Goal: Transaction & Acquisition: Register for event/course

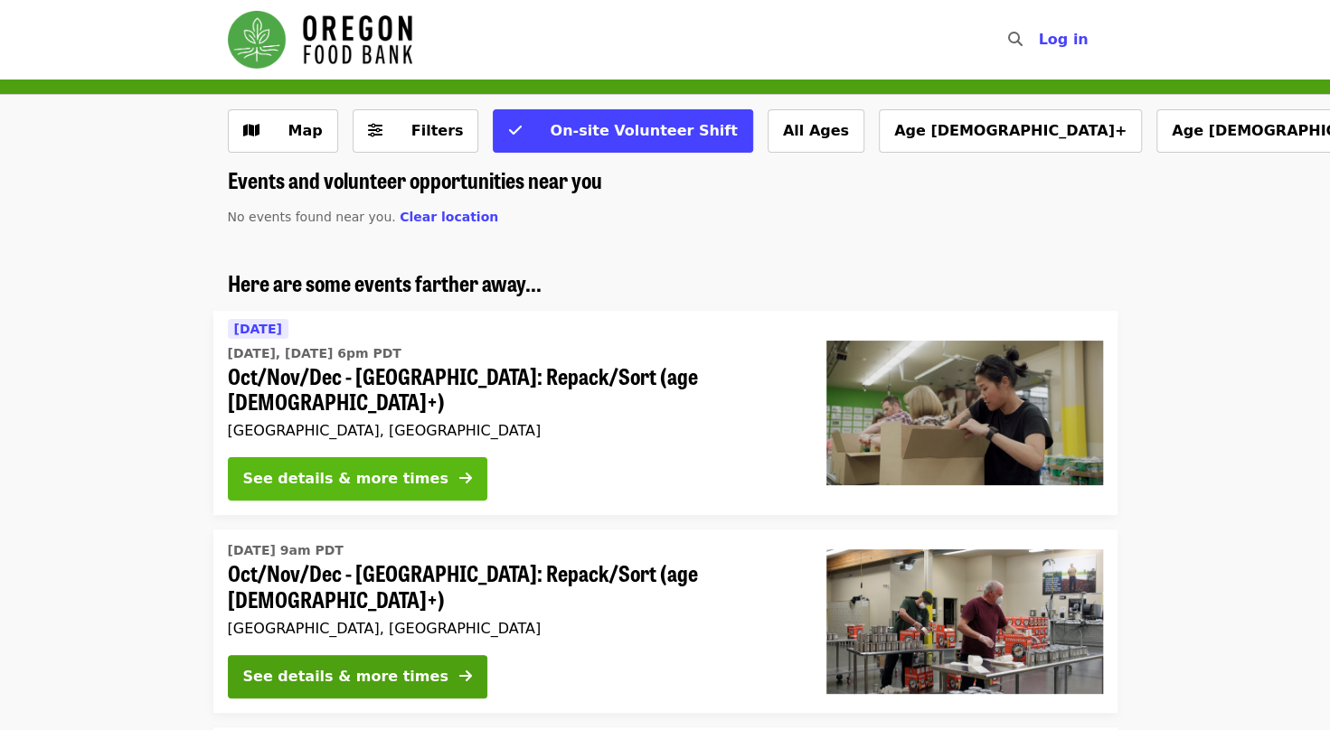
click at [336, 468] on div "See details & more times" at bounding box center [345, 479] width 205 height 22
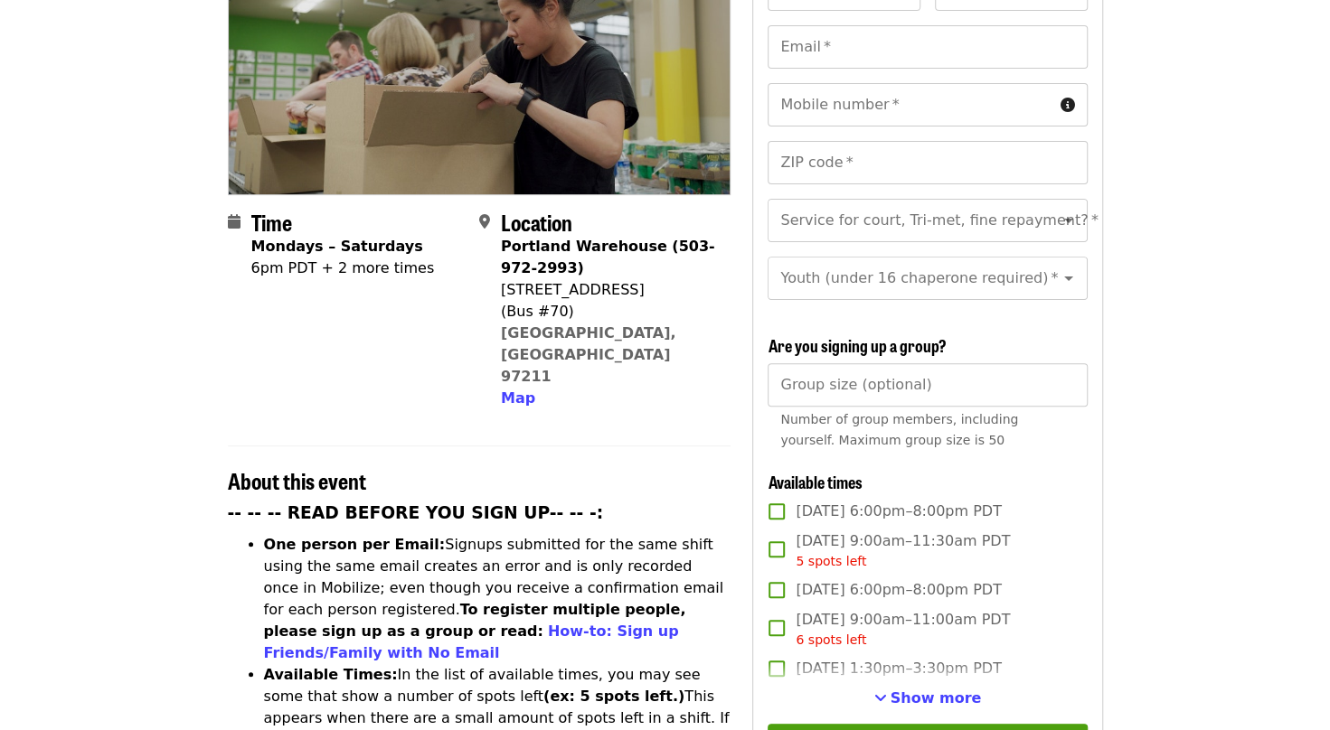
scroll to position [362, 0]
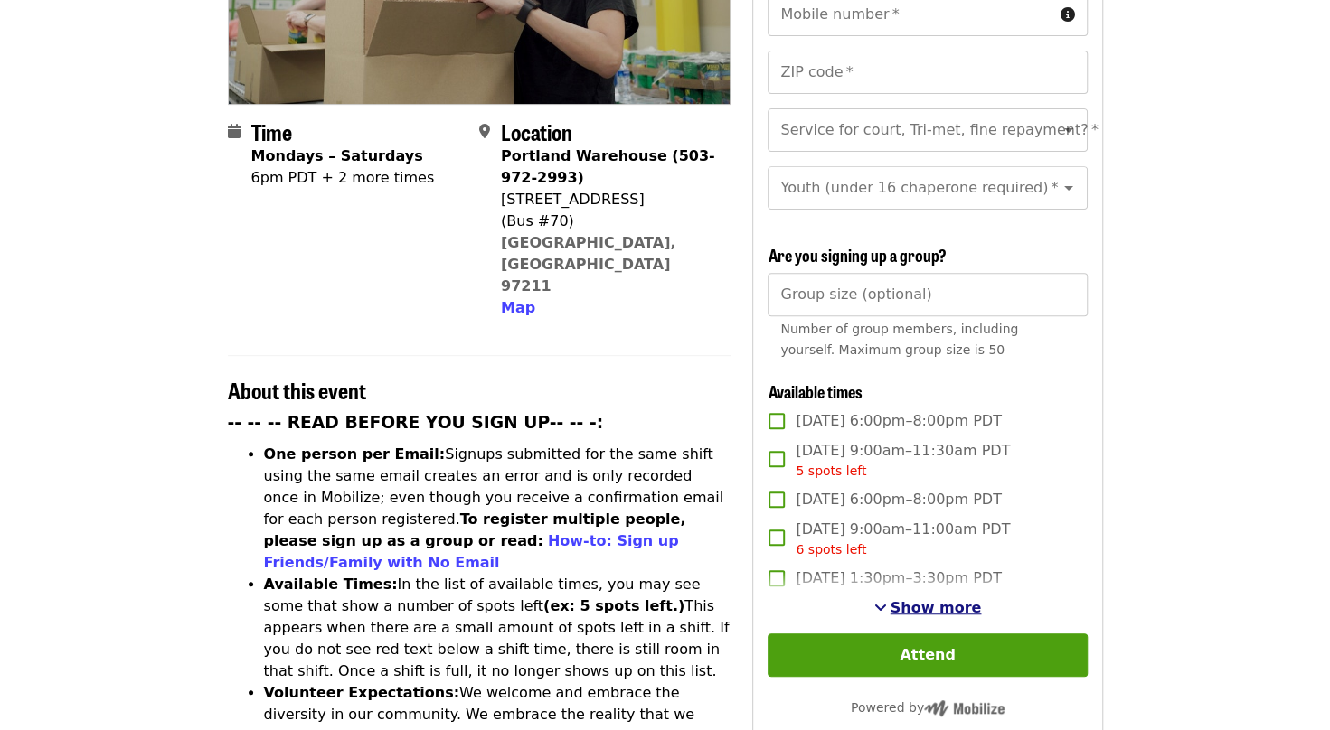
click at [955, 602] on span "Show more" at bounding box center [935, 607] width 91 height 17
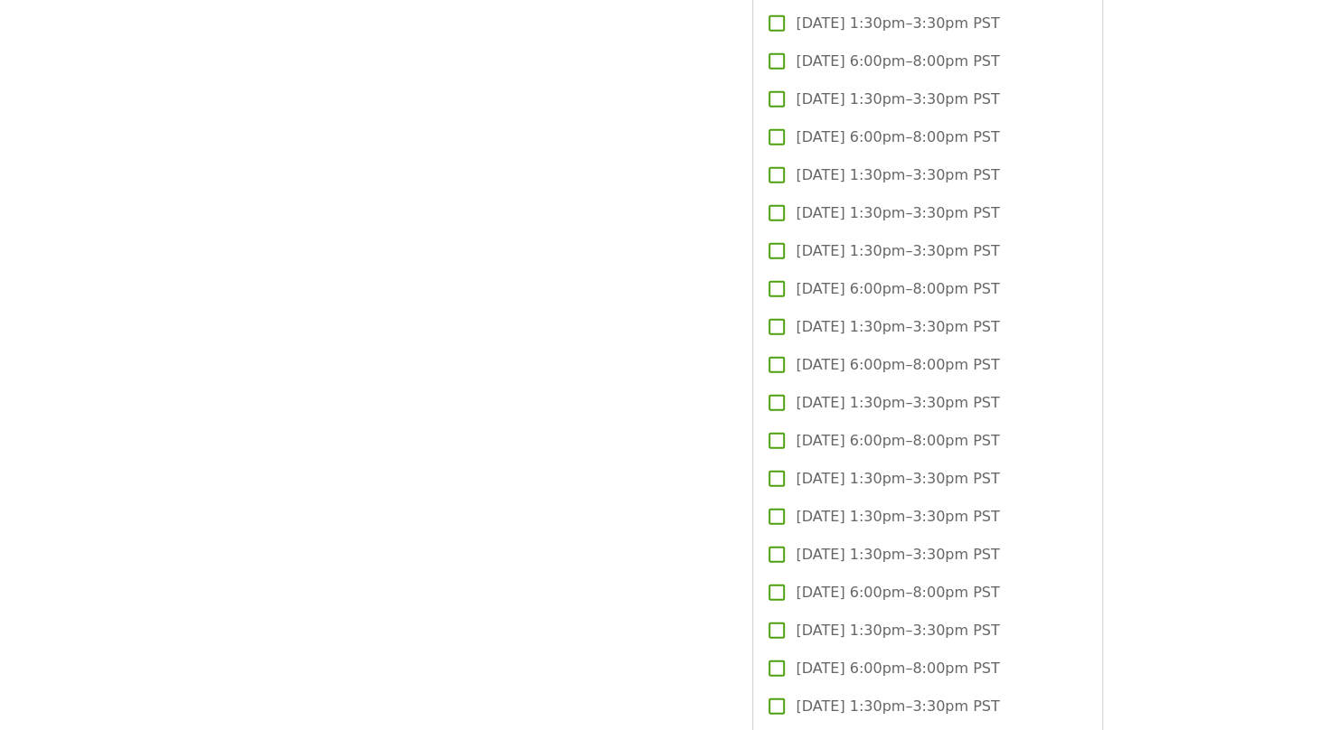
scroll to position [2983, 0]
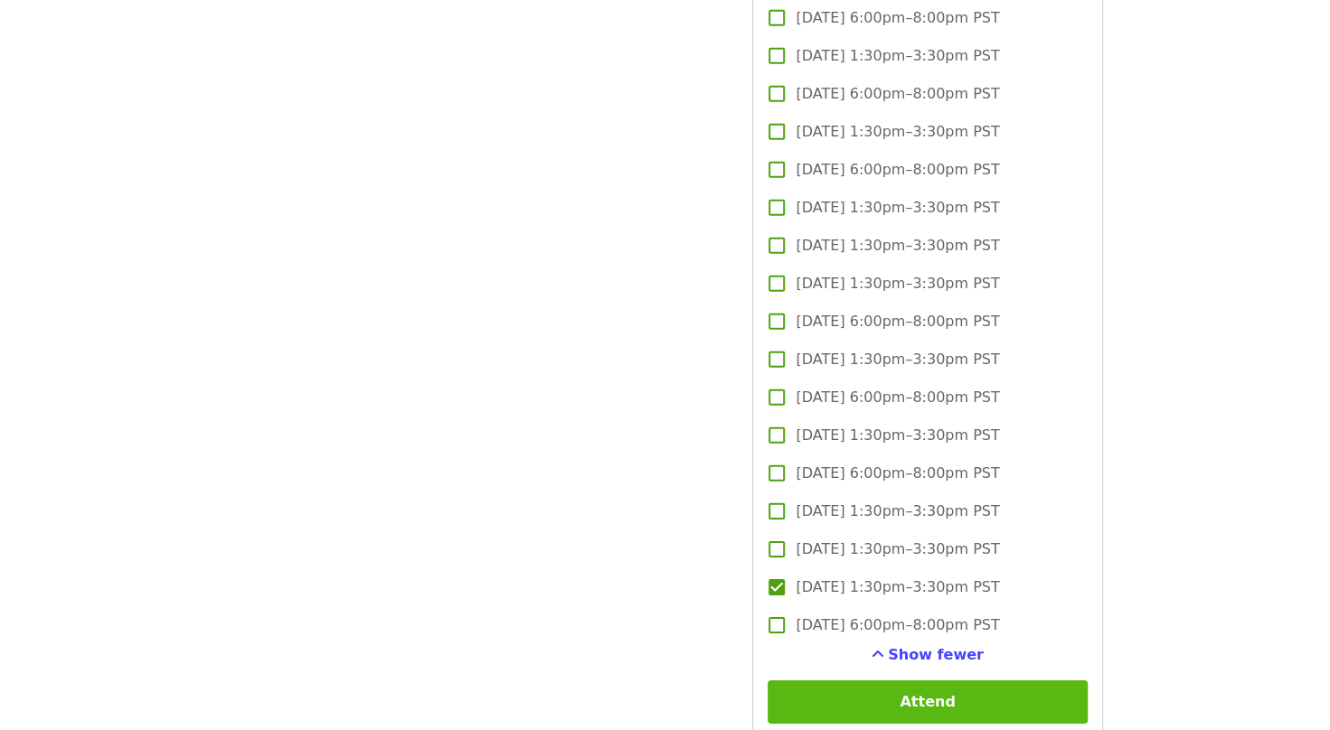
click at [837, 693] on button "Attend" at bounding box center [926, 702] width 319 height 43
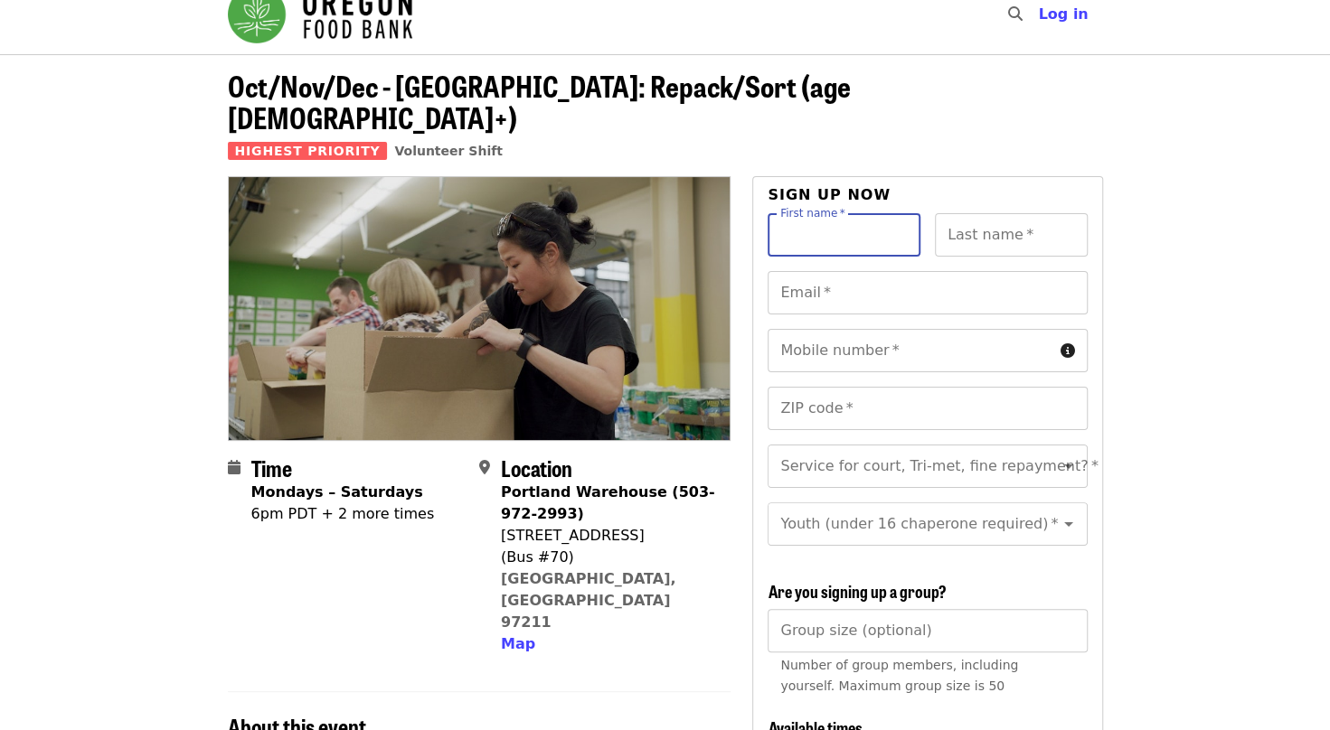
scroll to position [0, 0]
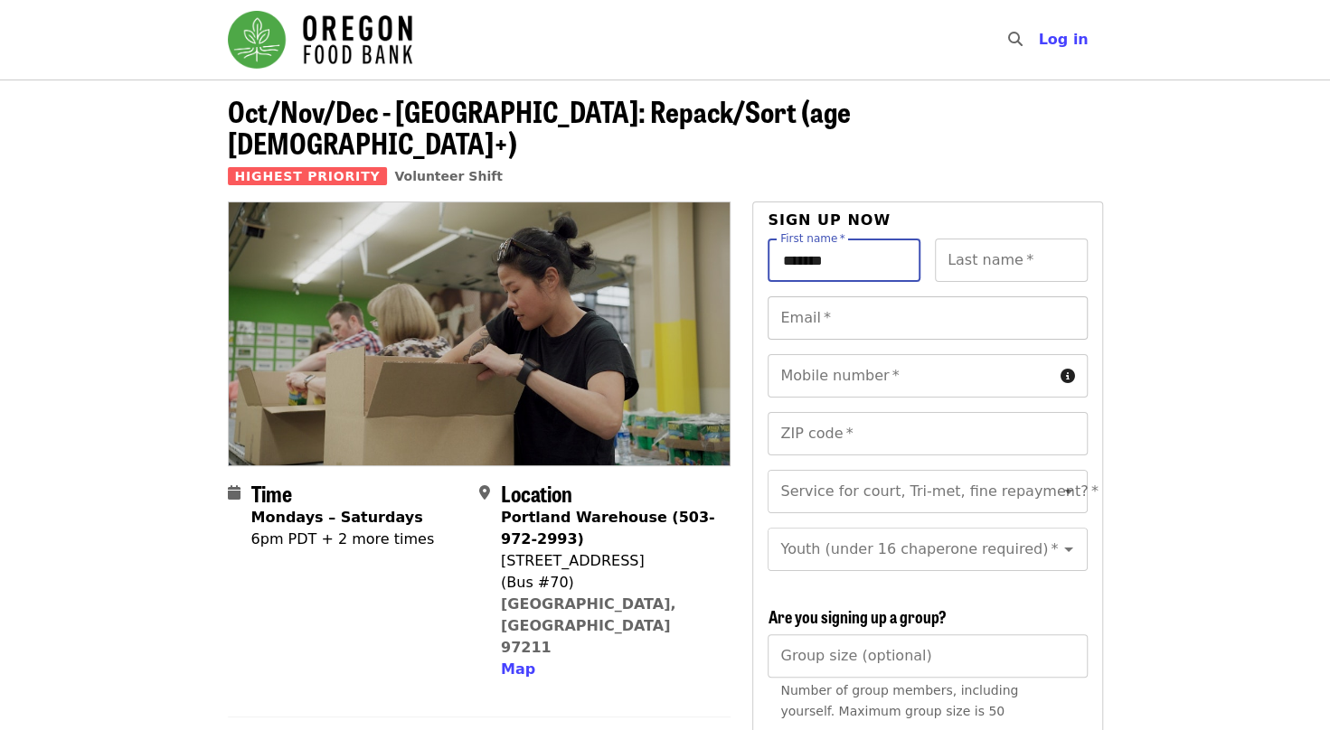
type input "********"
type input "*****"
type input "**********"
type input "*****"
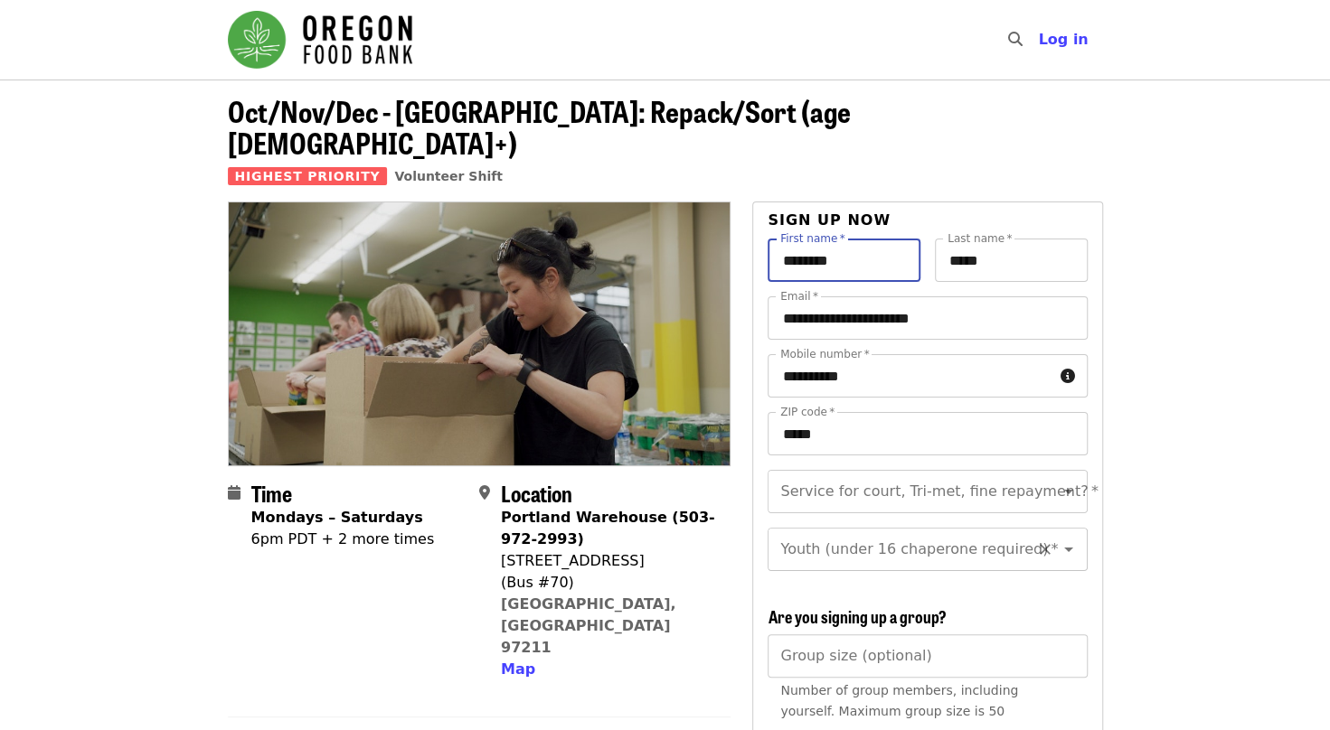
scroll to position [20, 0]
click at [1058, 481] on icon "Open" at bounding box center [1069, 492] width 22 height 22
type input "********"
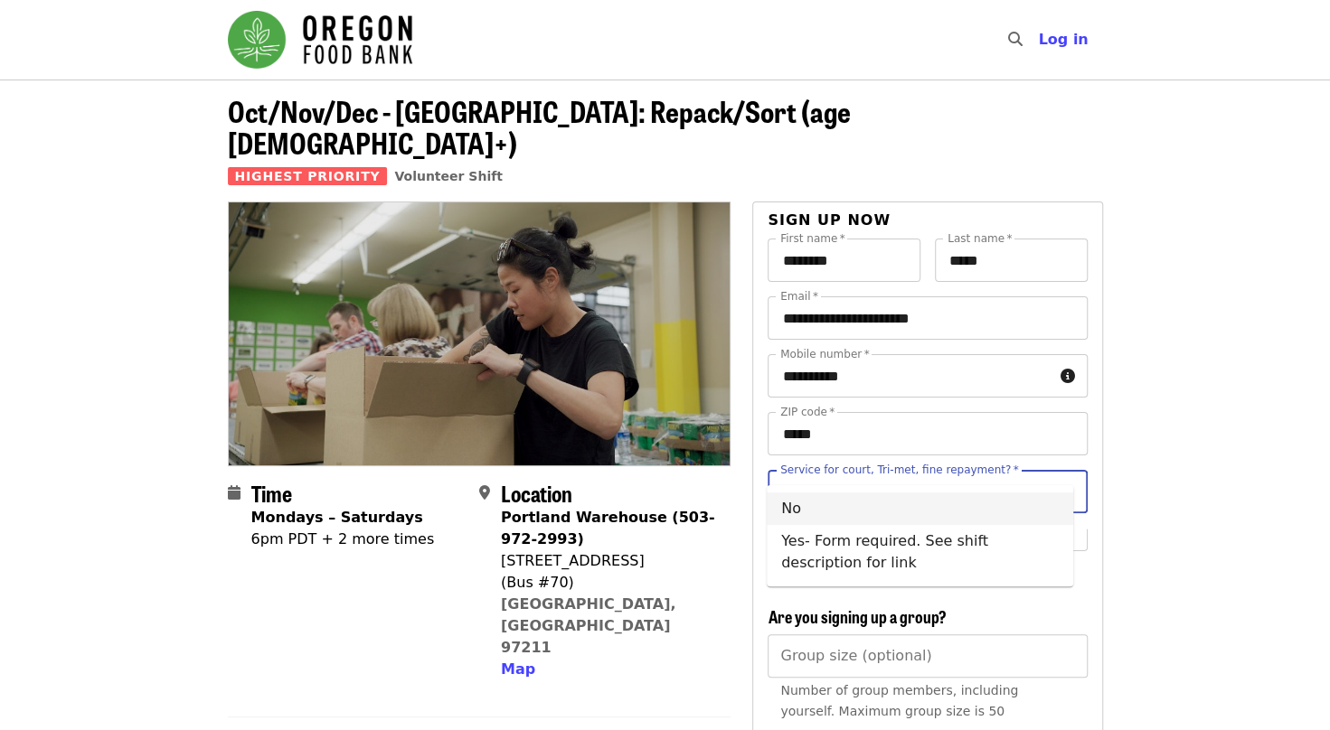
click at [879, 519] on li "No" at bounding box center [920, 509] width 306 height 33
type input "**"
click at [1064, 528] on icon "Open" at bounding box center [1068, 530] width 9 height 5
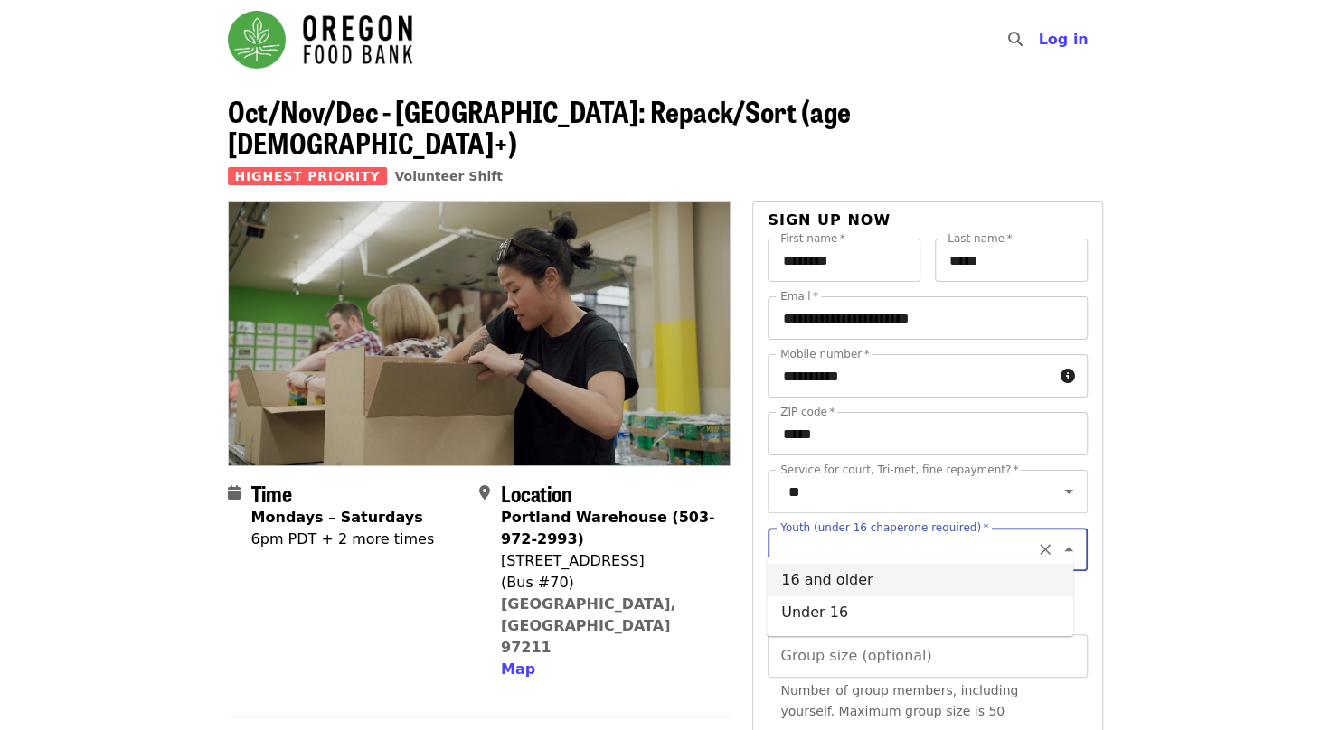
click at [893, 589] on li "16 and older" at bounding box center [920, 580] width 306 height 33
type input "**********"
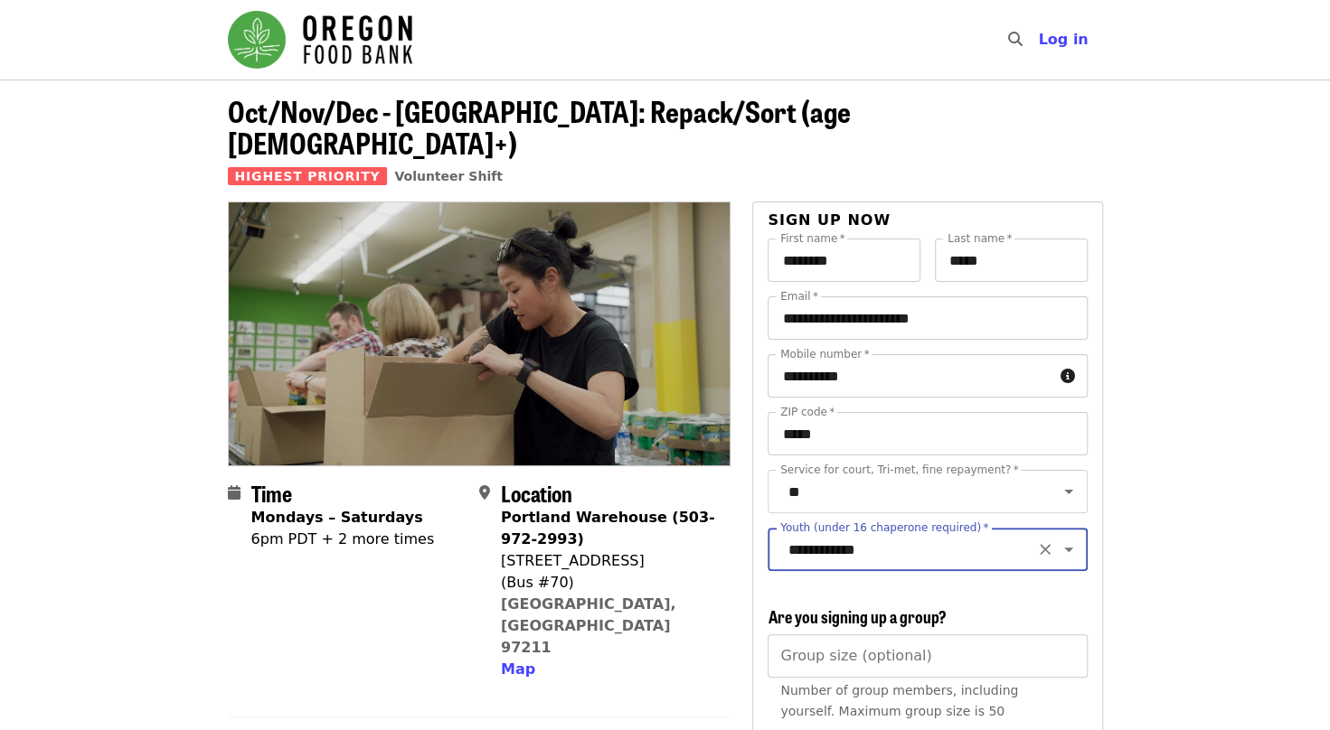
scroll to position [181, 0]
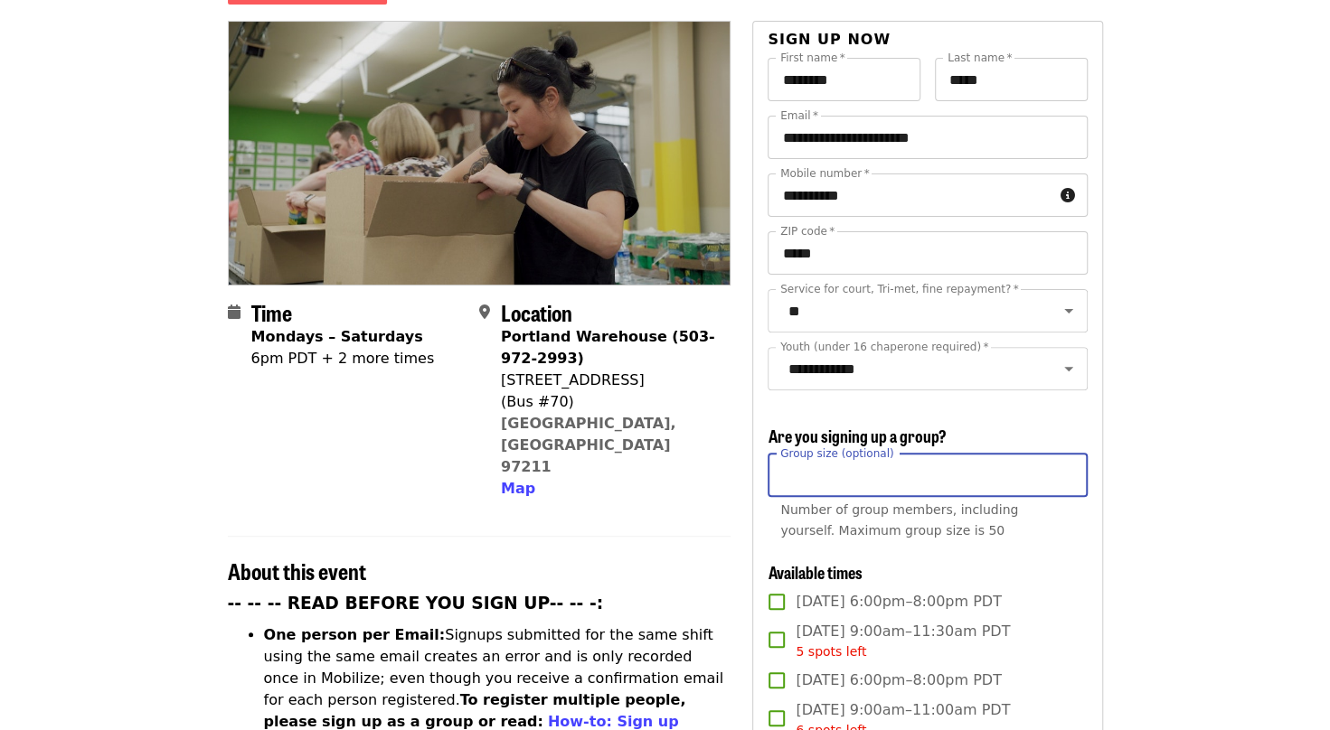
click at [861, 480] on input "Group size (optional)" at bounding box center [926, 475] width 319 height 43
click at [1067, 467] on input "*" at bounding box center [926, 475] width 319 height 43
type input "*"
click at [1069, 468] on input "*" at bounding box center [926, 475] width 319 height 43
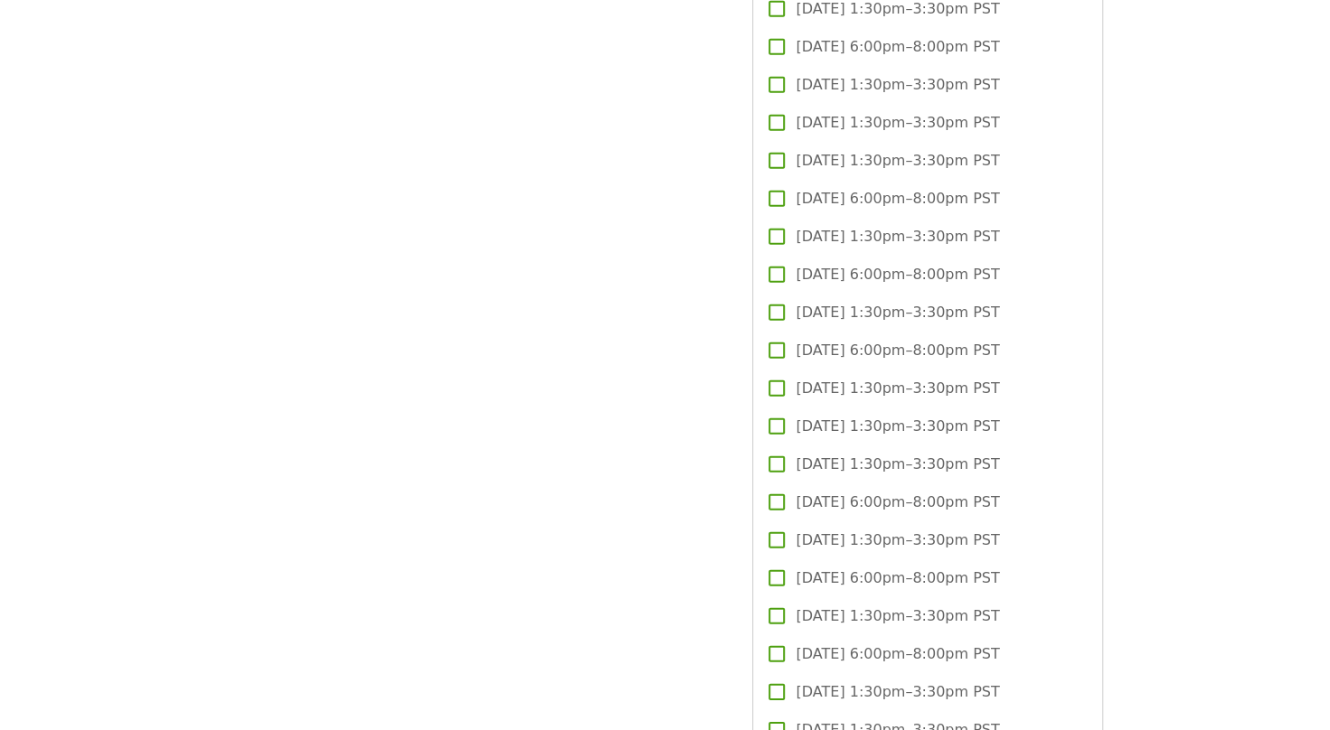
scroll to position [3074, 0]
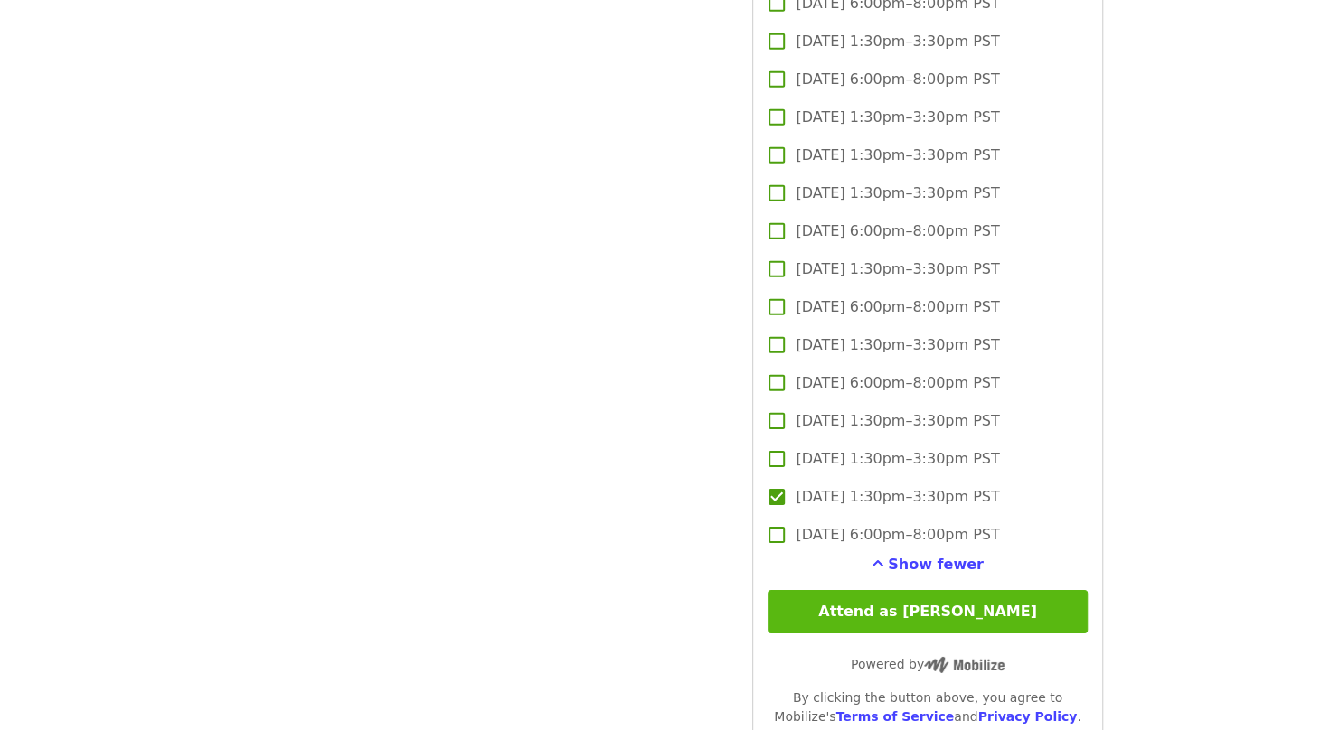
click at [871, 602] on button "Attend as [PERSON_NAME]" at bounding box center [926, 611] width 319 height 43
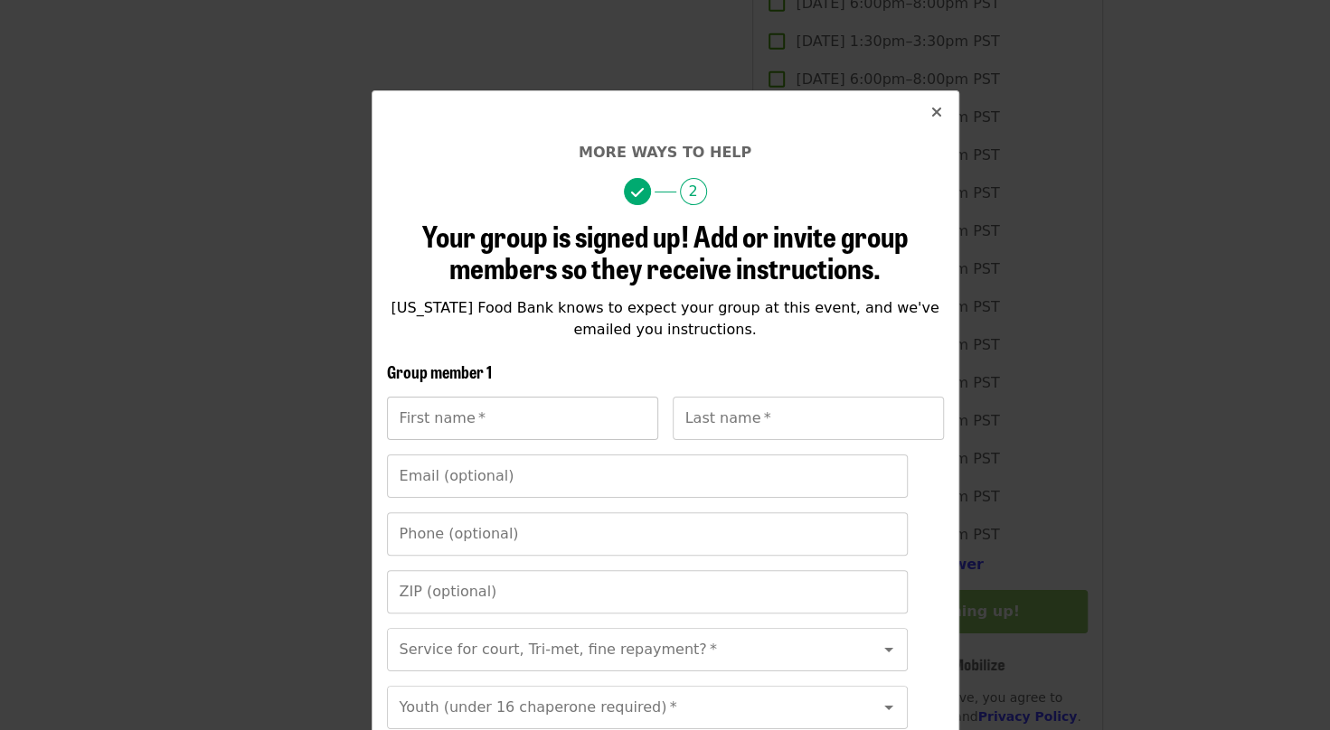
click at [407, 416] on input "First name   *" at bounding box center [522, 418] width 271 height 43
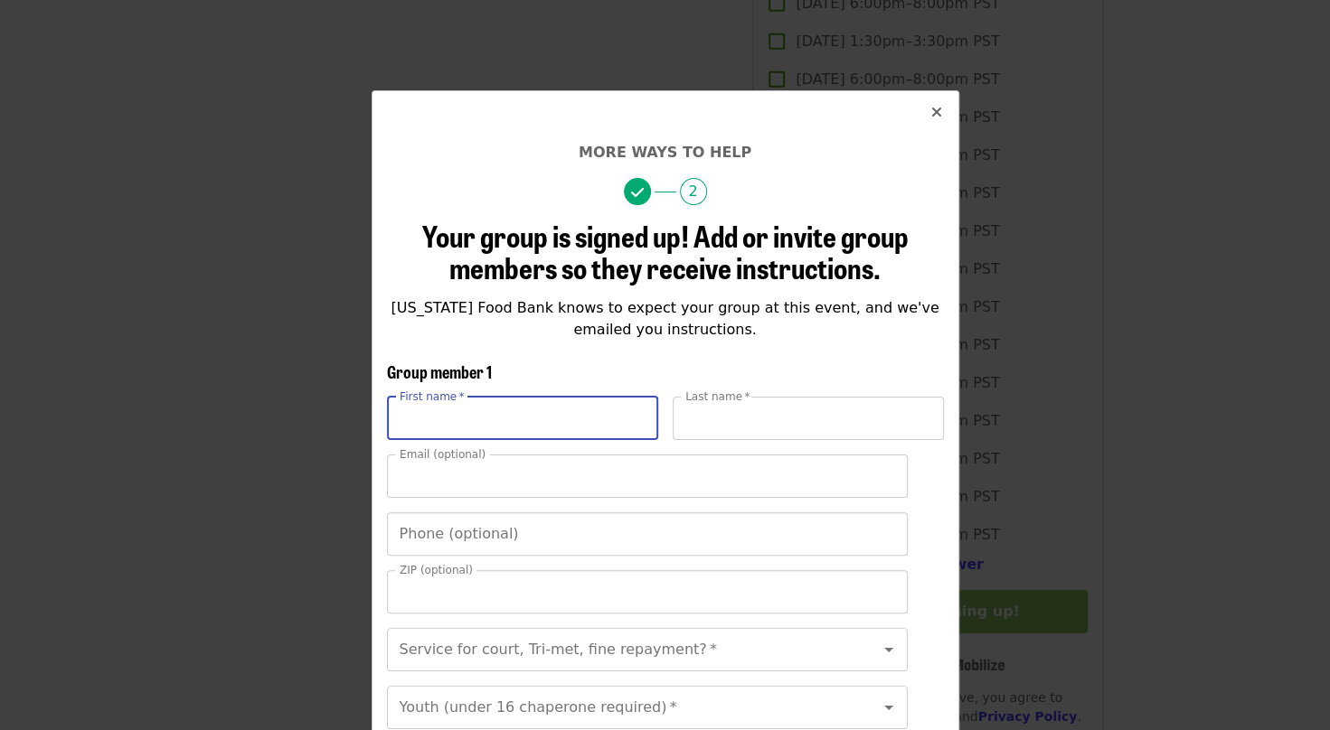
type input "********"
type input "*****"
type input "**********"
type input "*****"
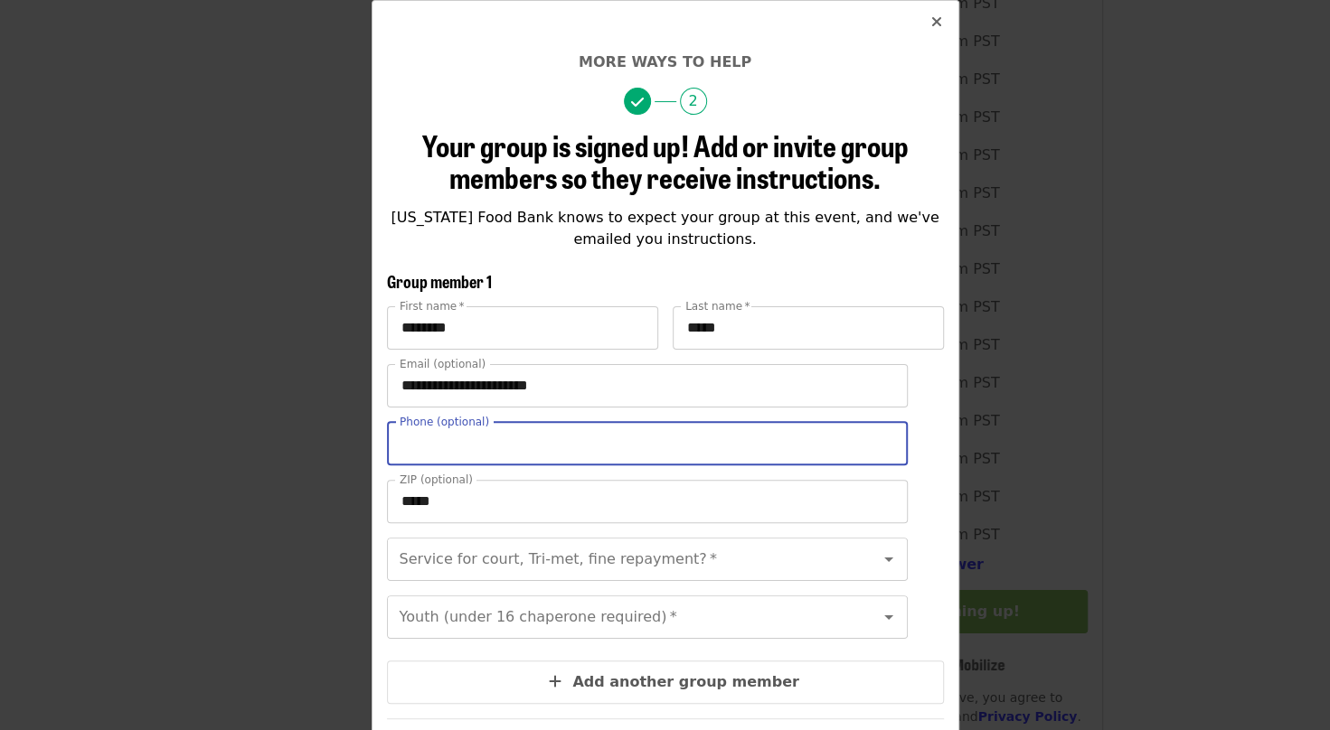
click at [466, 447] on input "Phone (optional)" at bounding box center [647, 443] width 521 height 43
type input "**********"
click at [662, 560] on div "Service for court, Tri-met, fine repayment? *" at bounding box center [647, 559] width 521 height 43
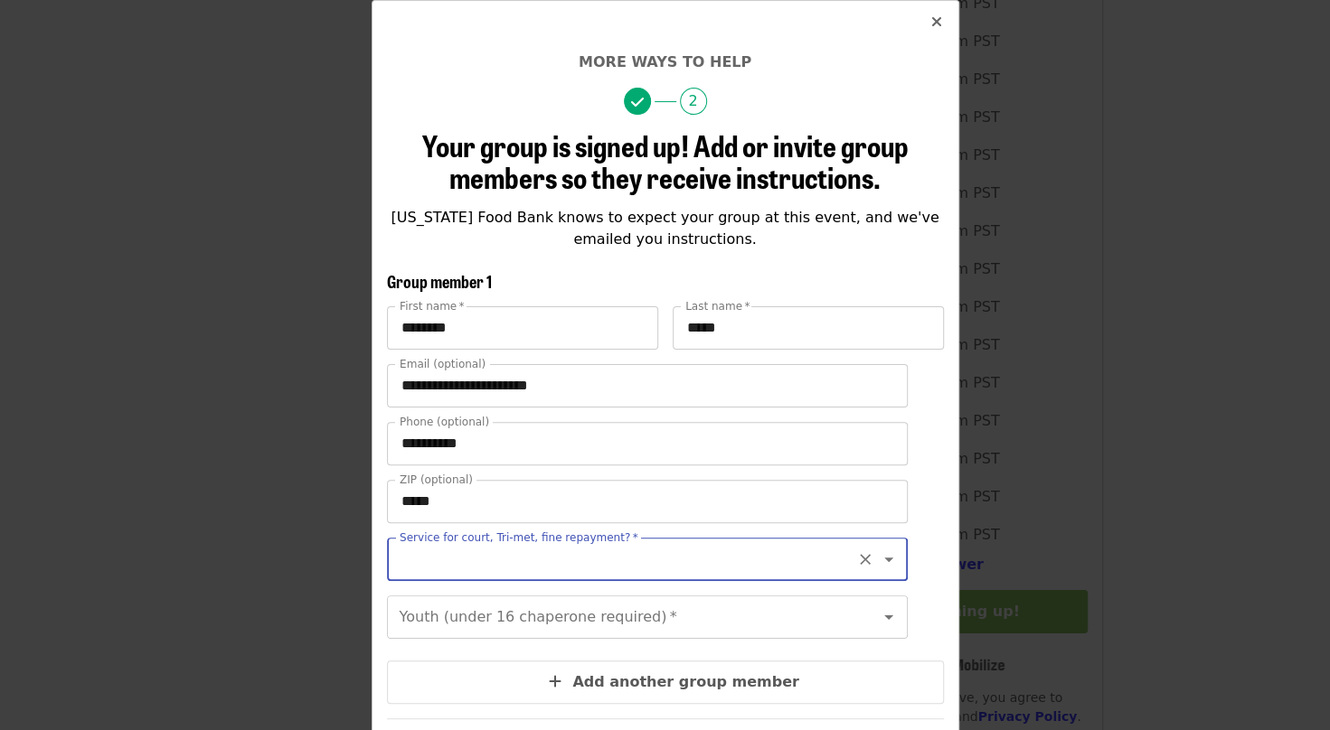
scroll to position [0, 0]
click at [878, 551] on icon "Open" at bounding box center [889, 560] width 22 height 22
click at [583, 611] on li "No" at bounding box center [631, 608] width 507 height 33
type input "**"
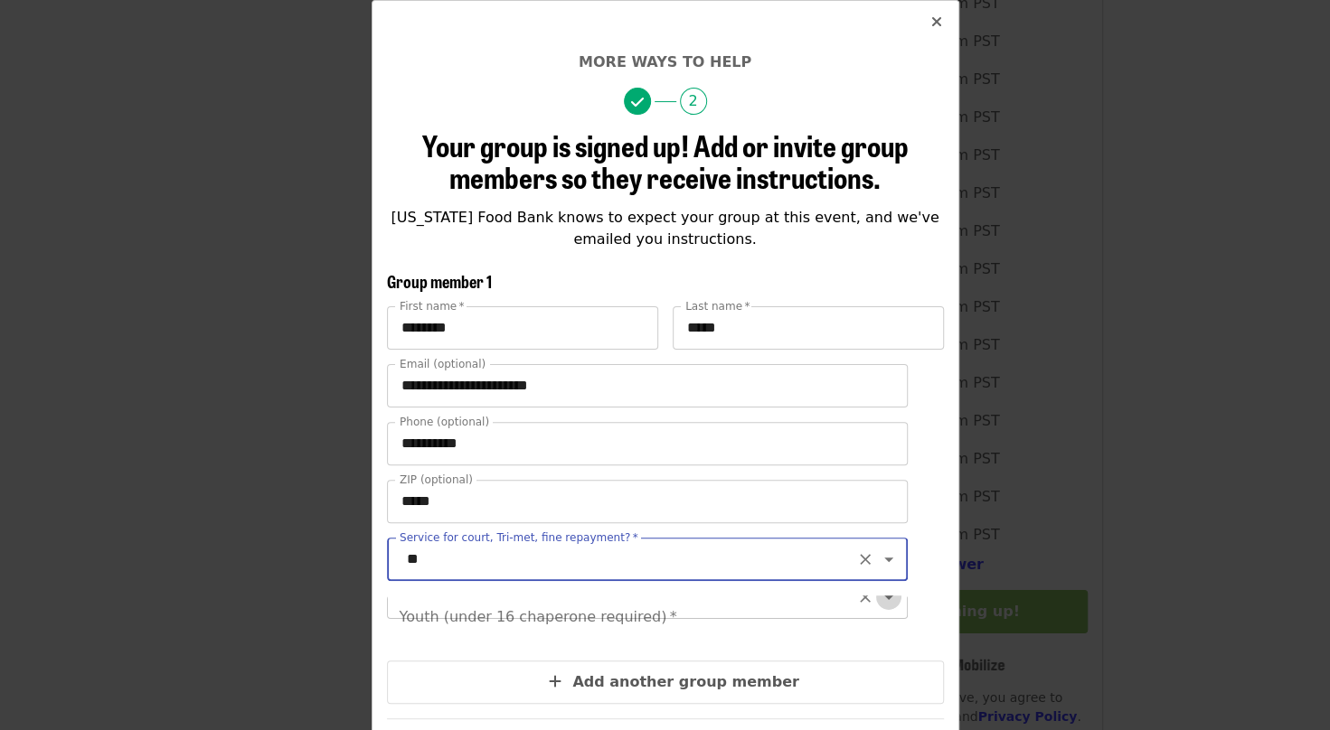
click at [878, 608] on icon "Open" at bounding box center [889, 598] width 22 height 22
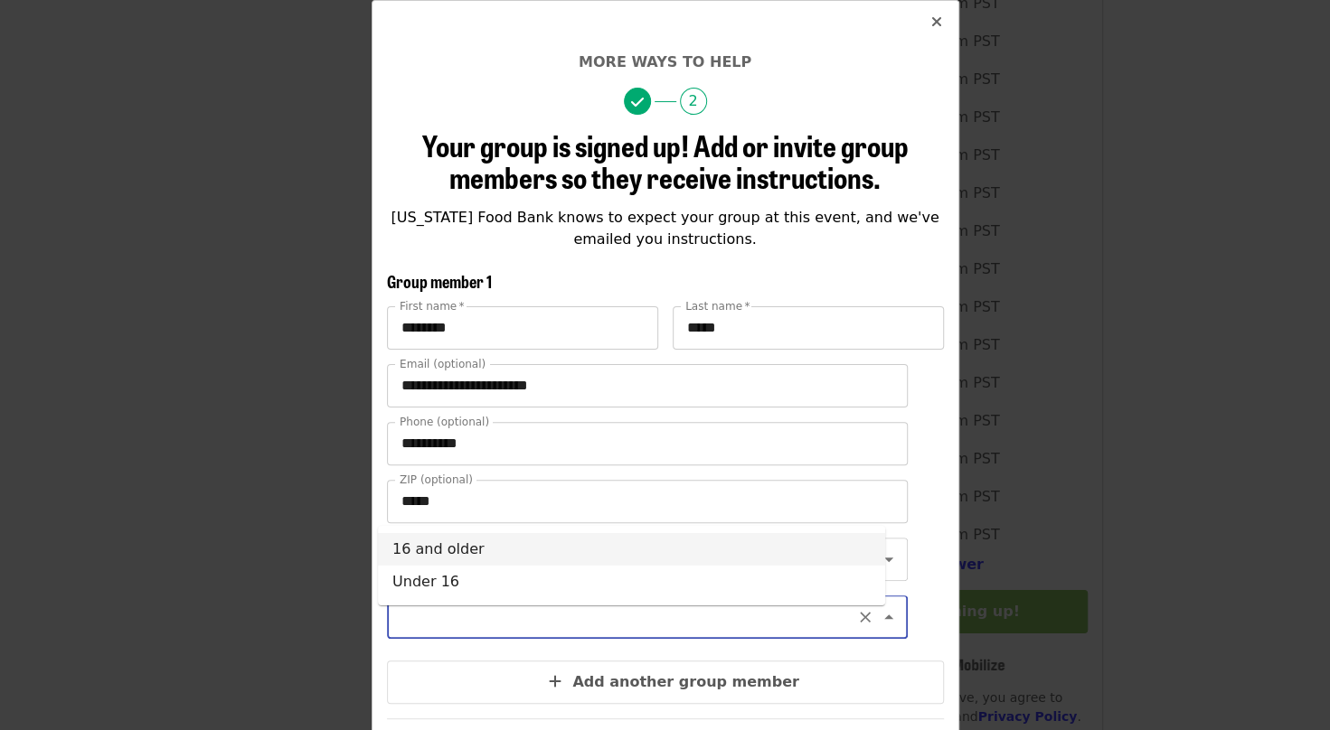
click at [526, 554] on li "16 and older" at bounding box center [631, 549] width 507 height 33
type input "**********"
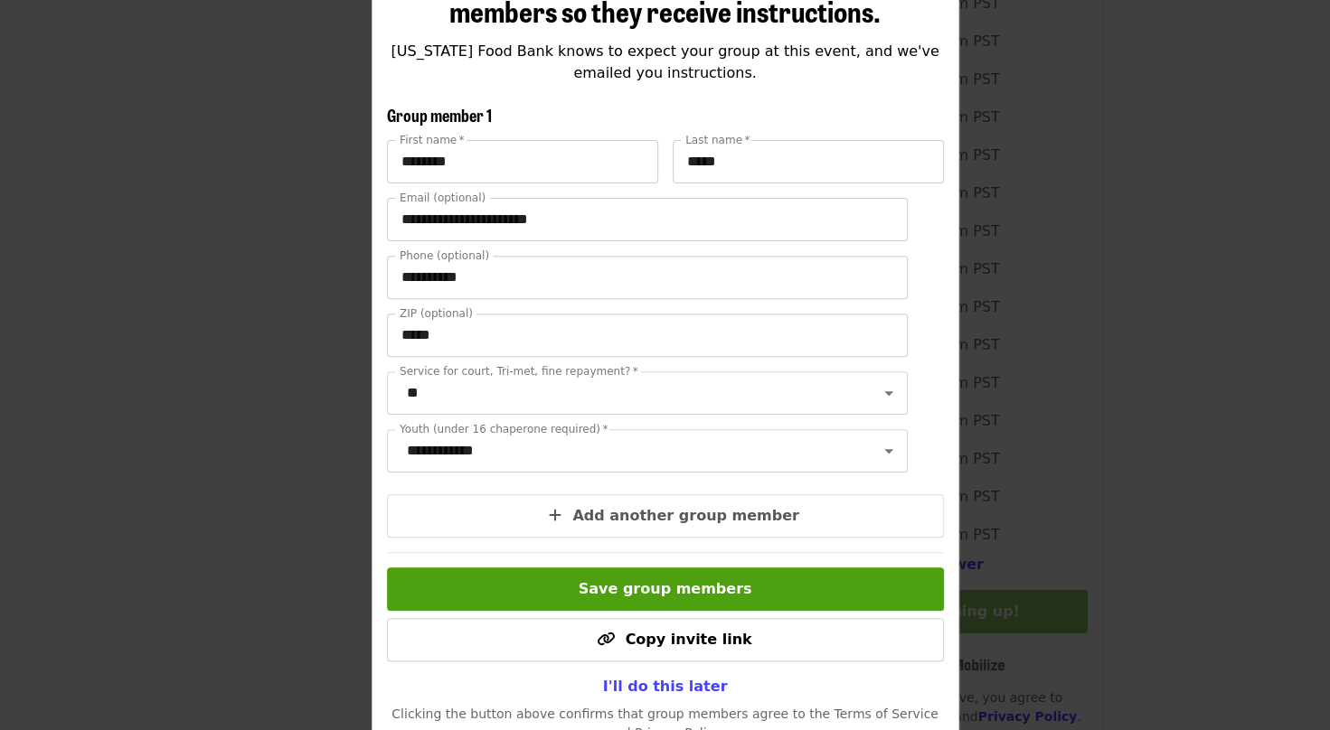
scroll to position [347, 0]
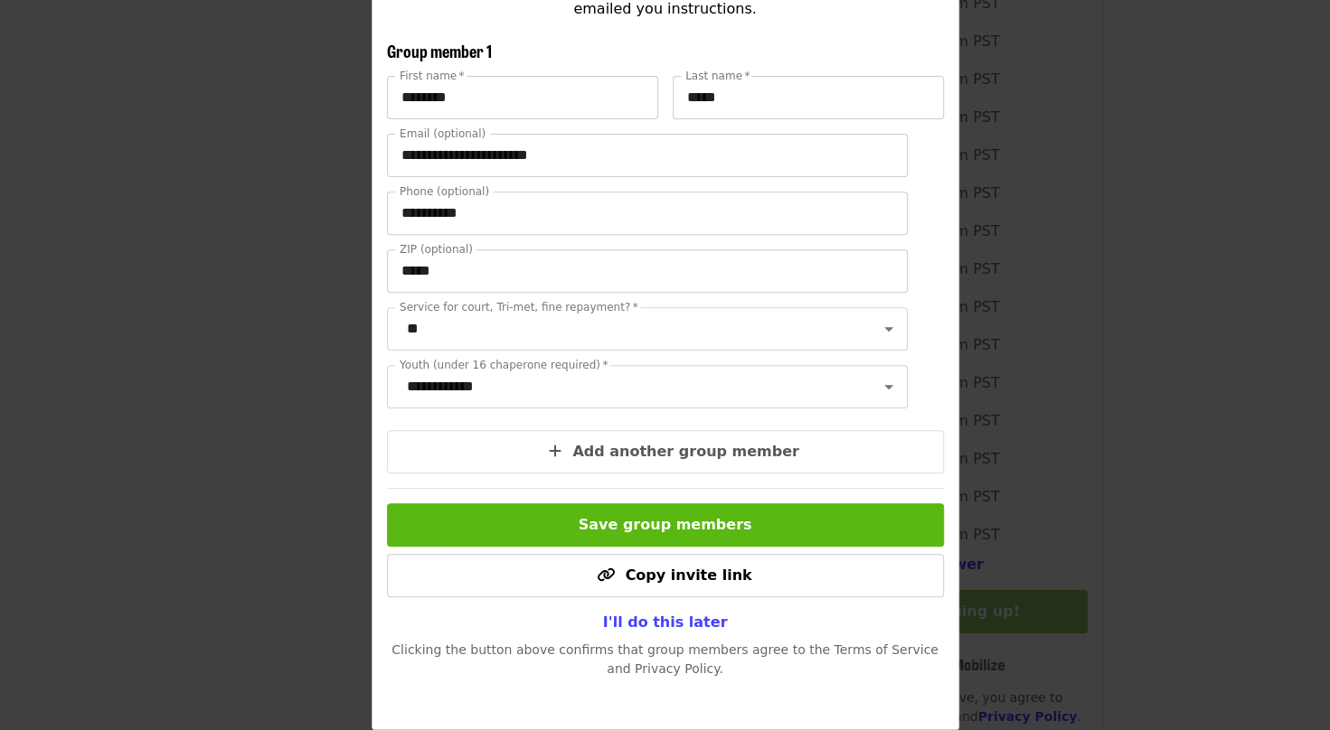
click at [597, 539] on button "Save group members" at bounding box center [665, 525] width 557 height 43
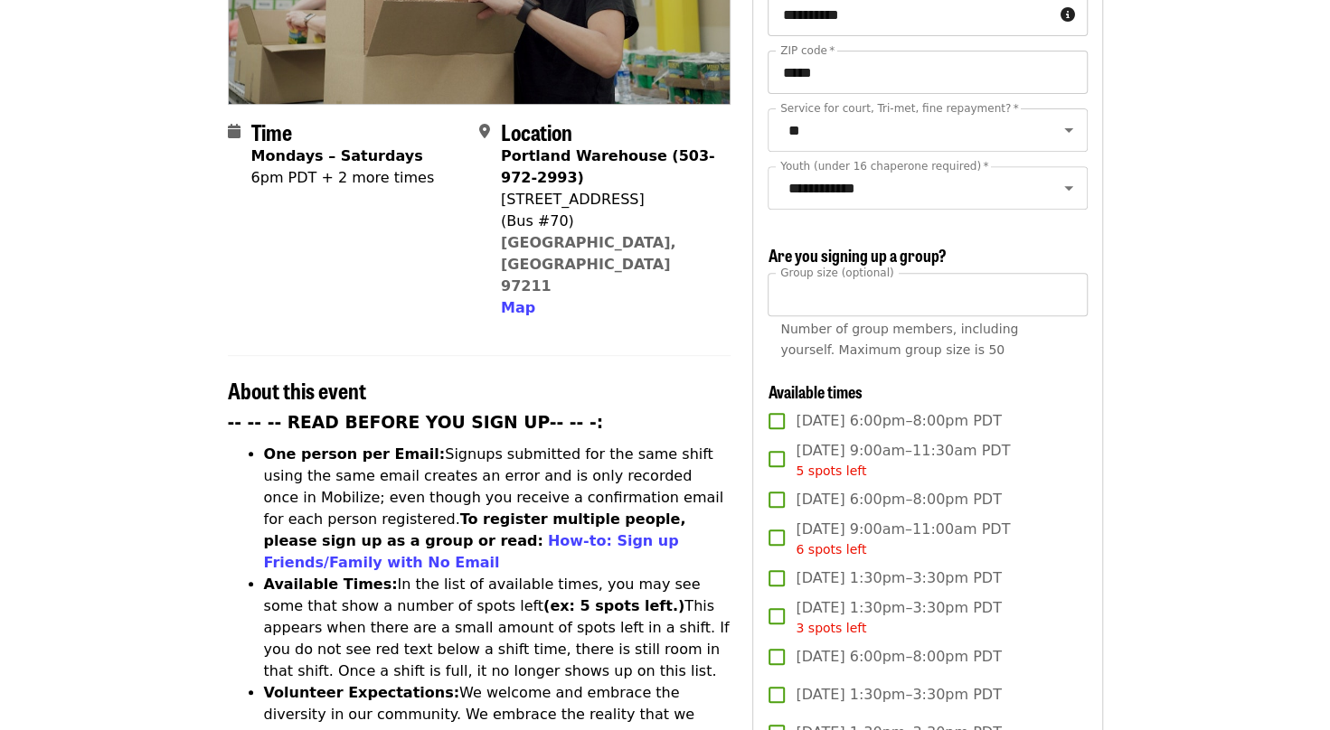
scroll to position [0, 0]
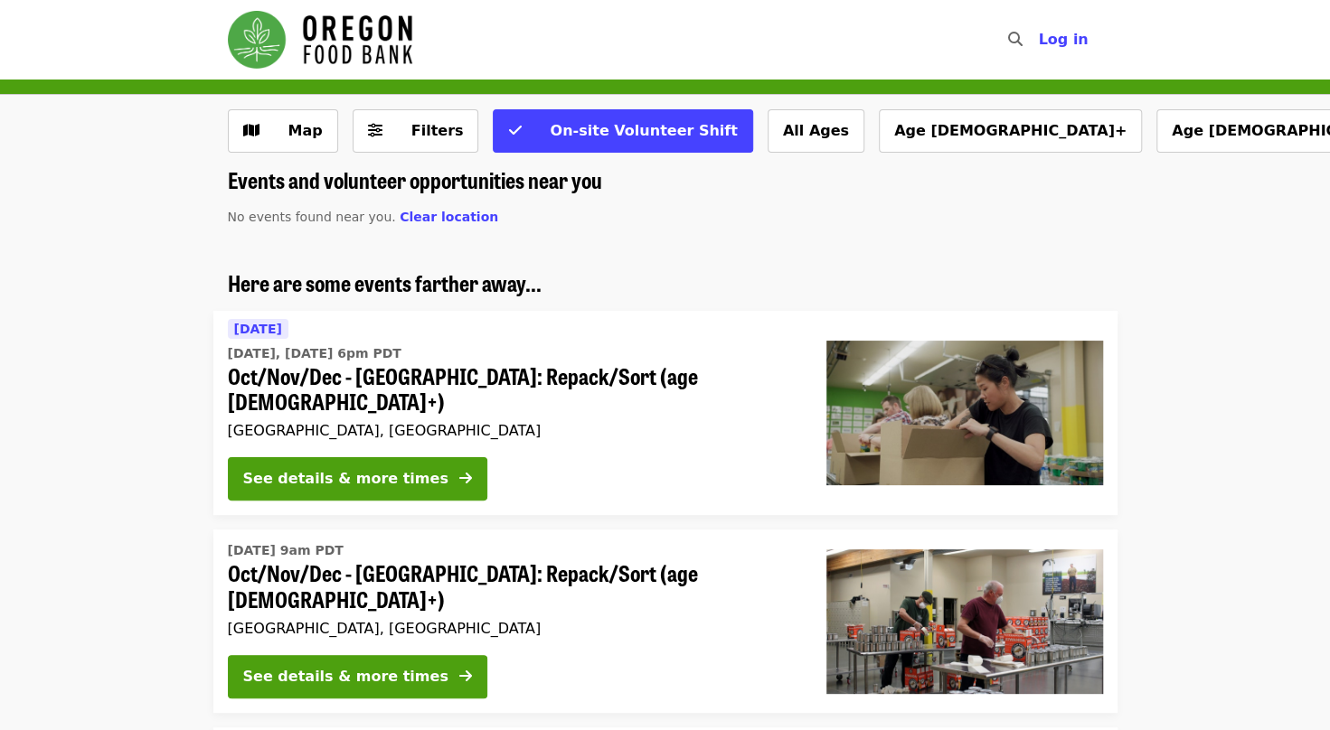
scroll to position [90, 0]
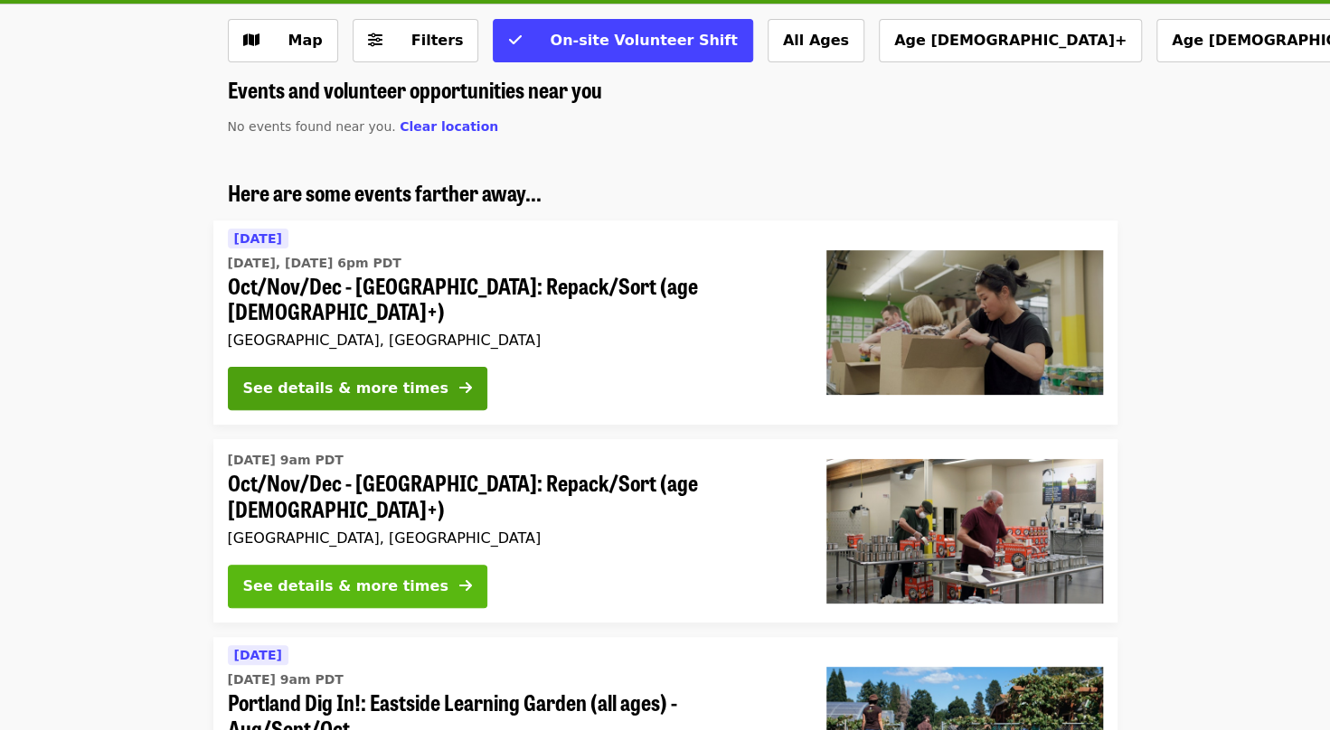
click at [340, 576] on div "See details & more times" at bounding box center [345, 587] width 205 height 22
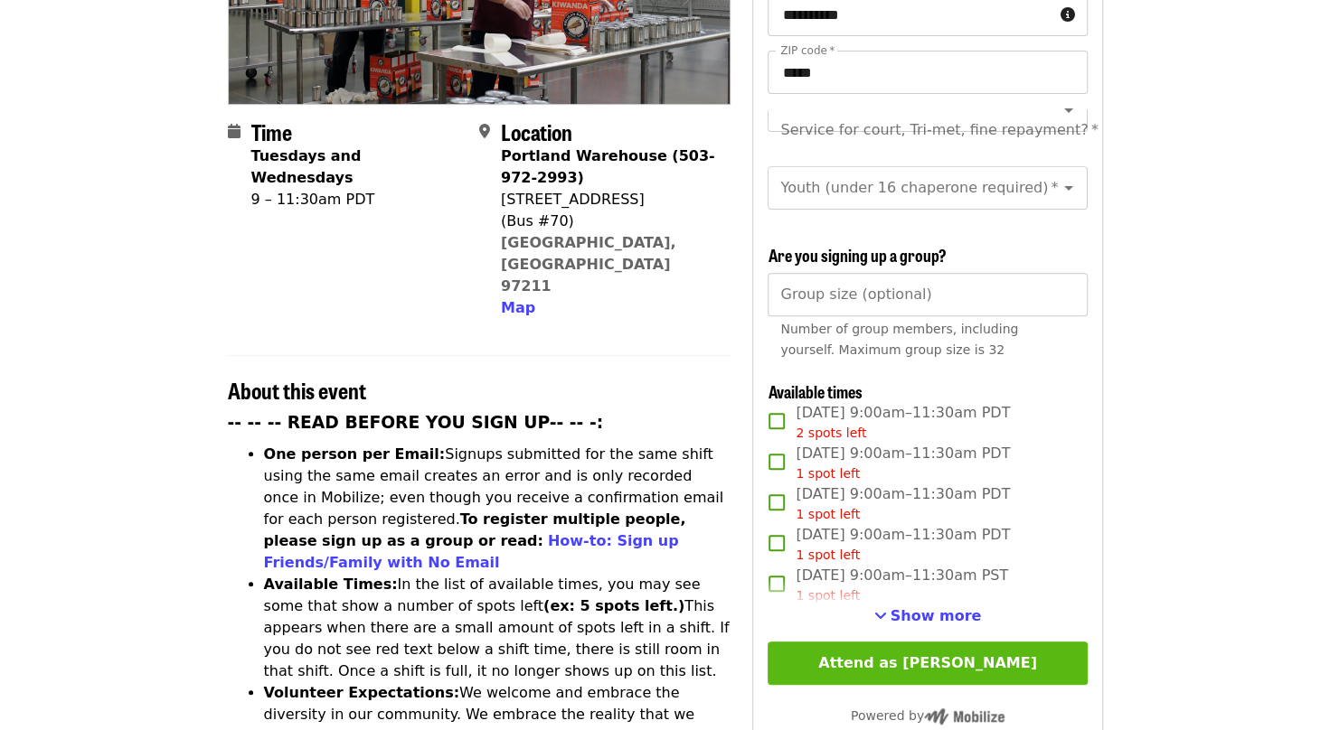
scroll to position [452, 0]
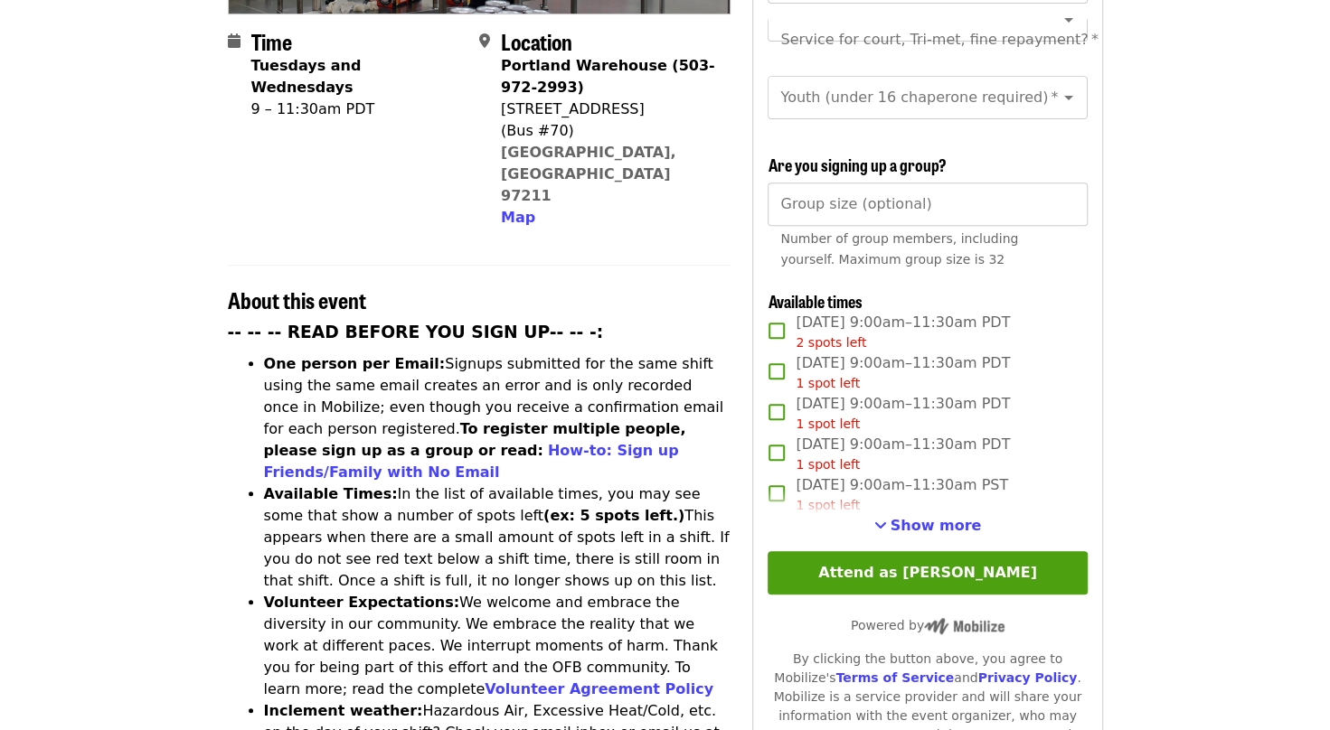
click at [901, 517] on span "Show more" at bounding box center [935, 525] width 91 height 17
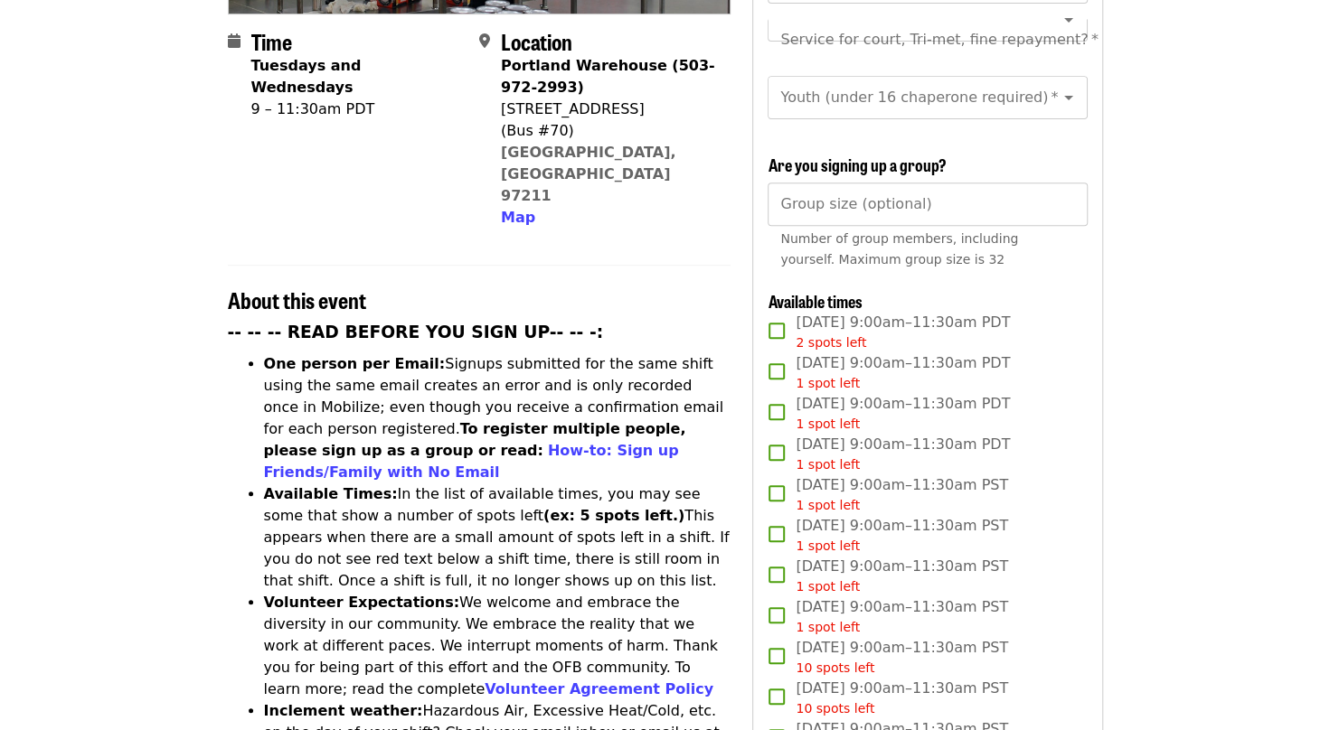
scroll to position [90, 0]
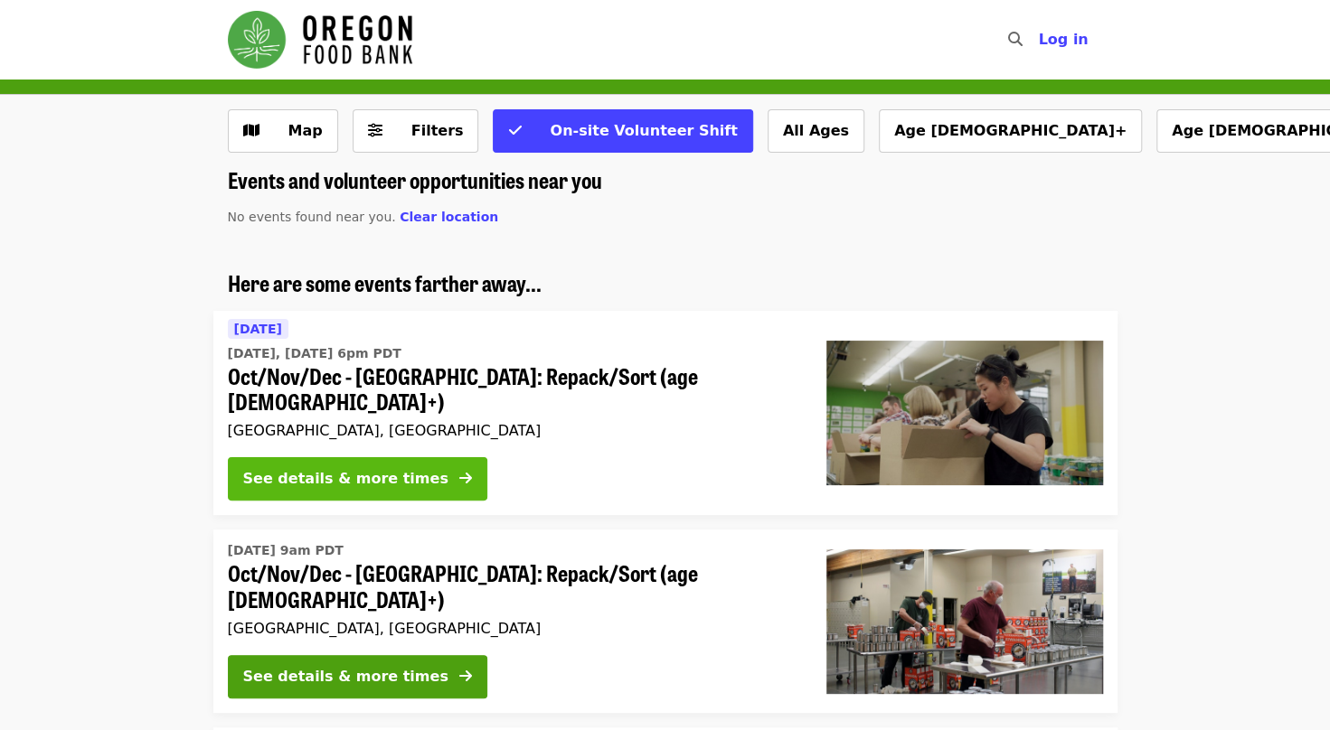
click at [344, 468] on div "See details & more times" at bounding box center [345, 479] width 205 height 22
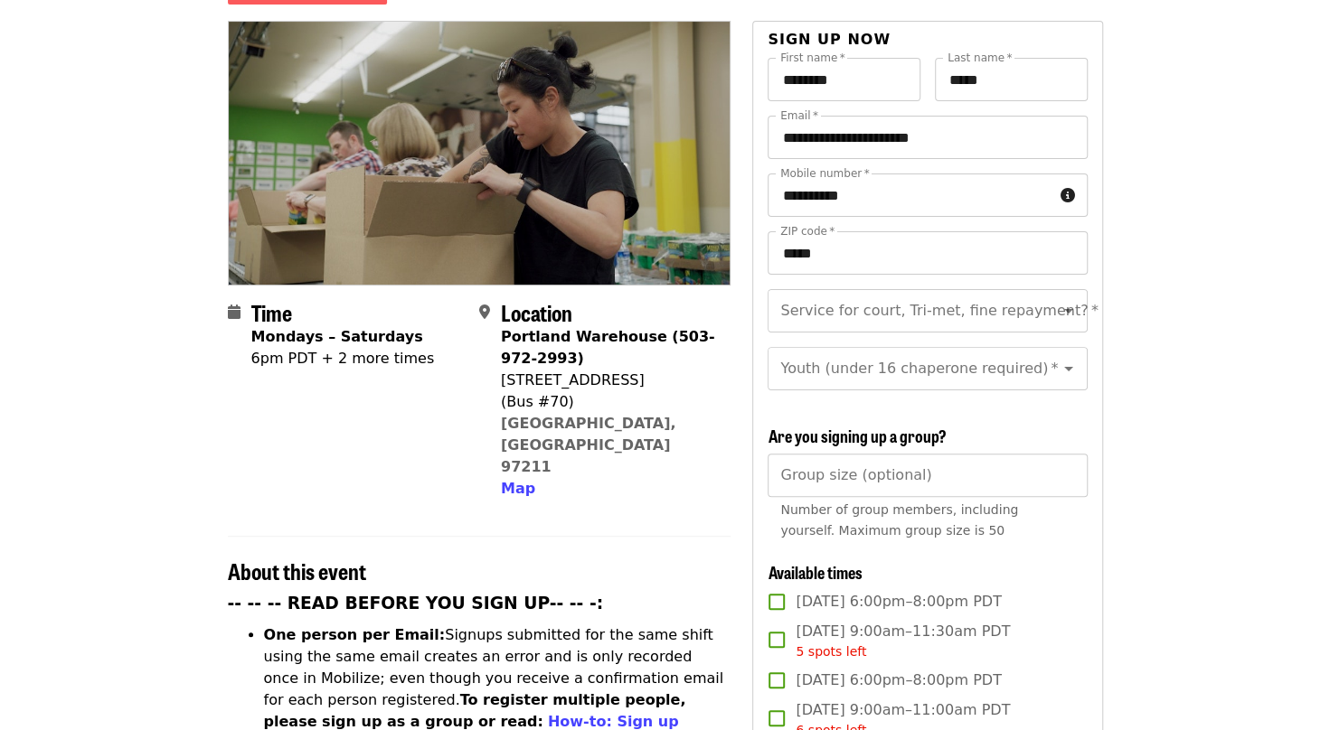
scroll to position [452, 0]
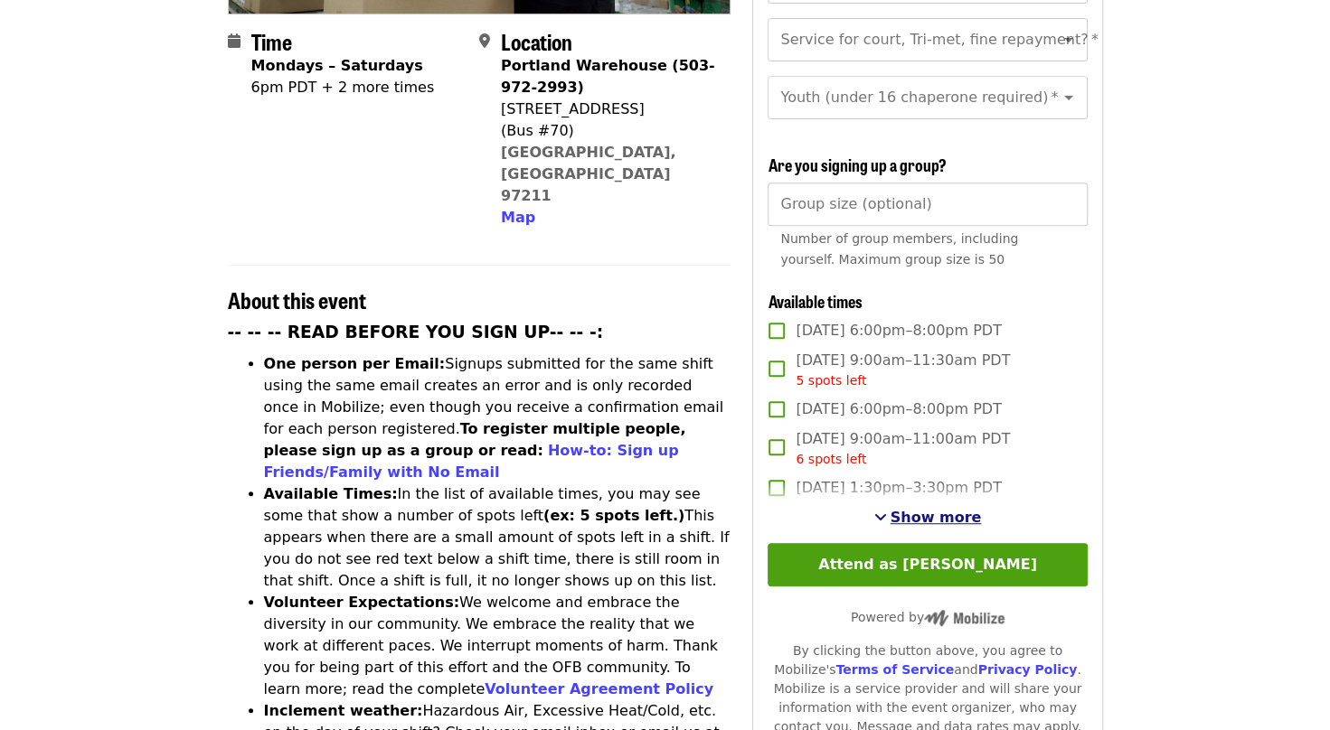
click at [922, 509] on span "Show more" at bounding box center [935, 517] width 91 height 17
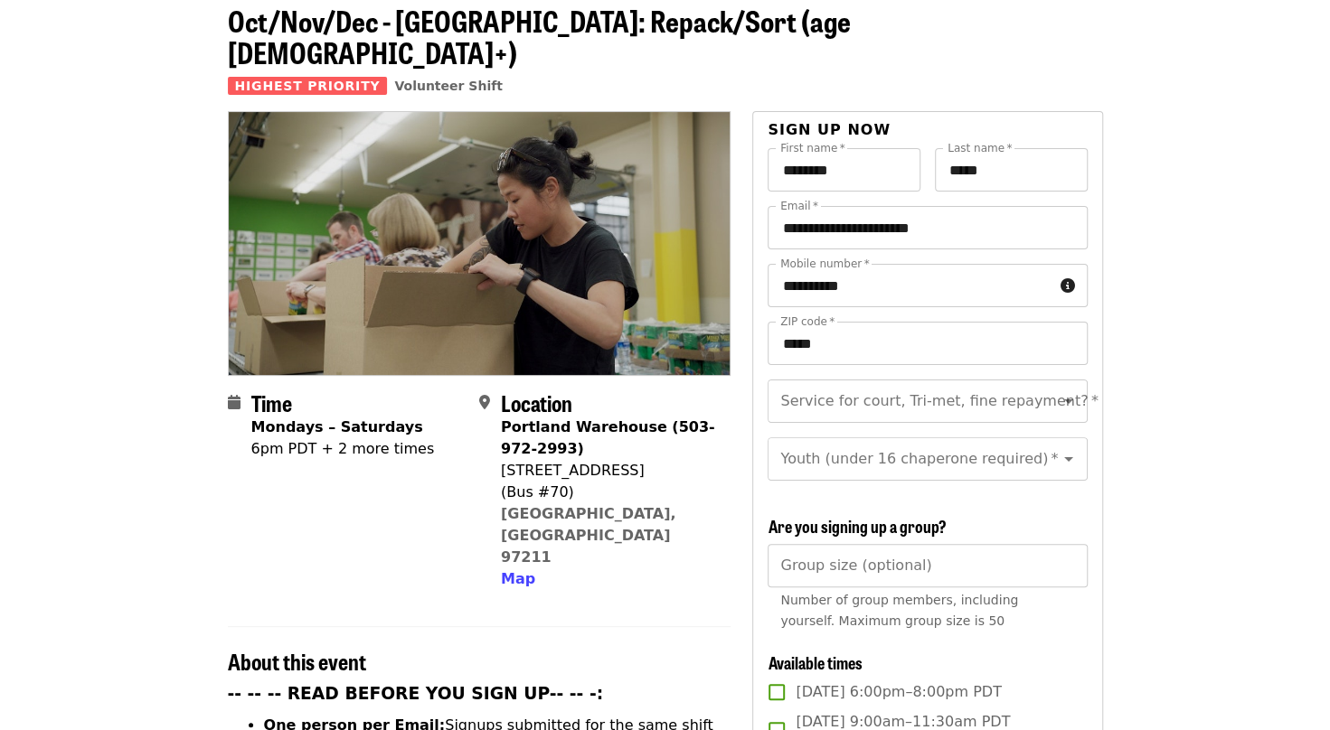
scroll to position [0, 0]
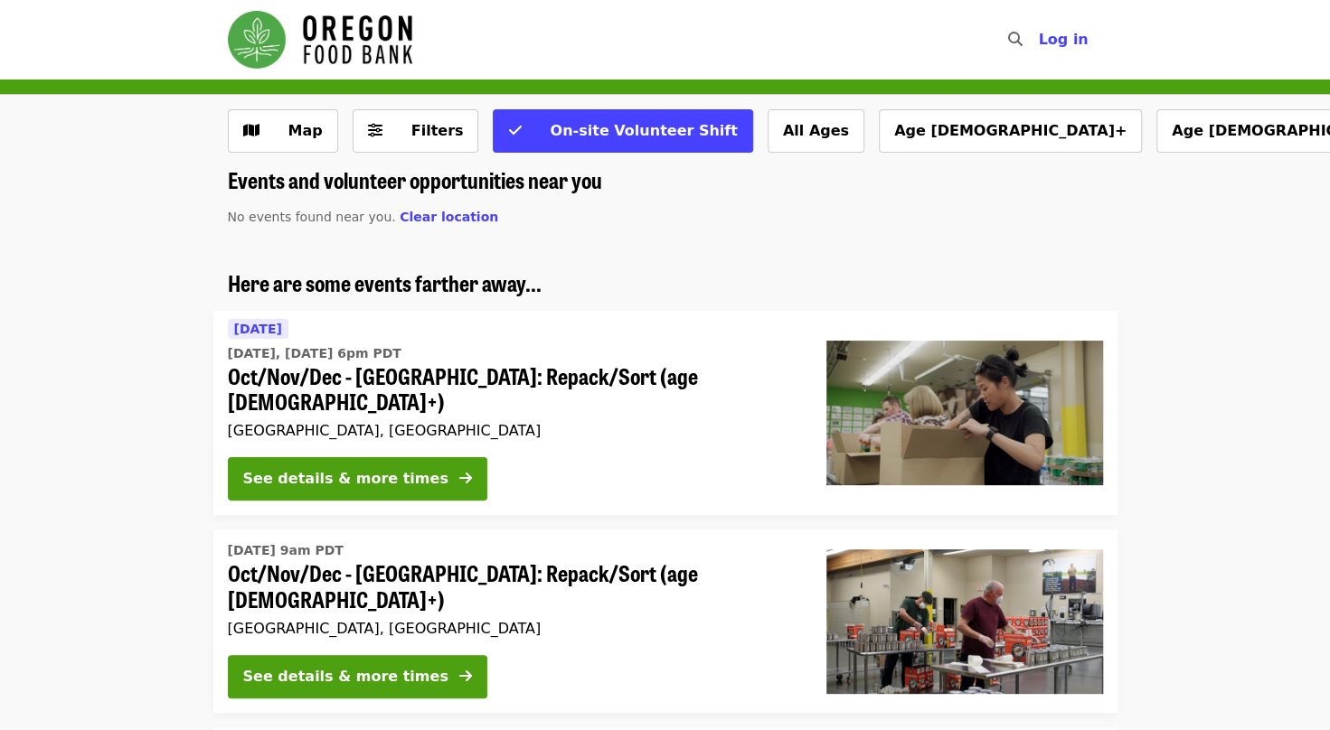
scroll to position [90, 0]
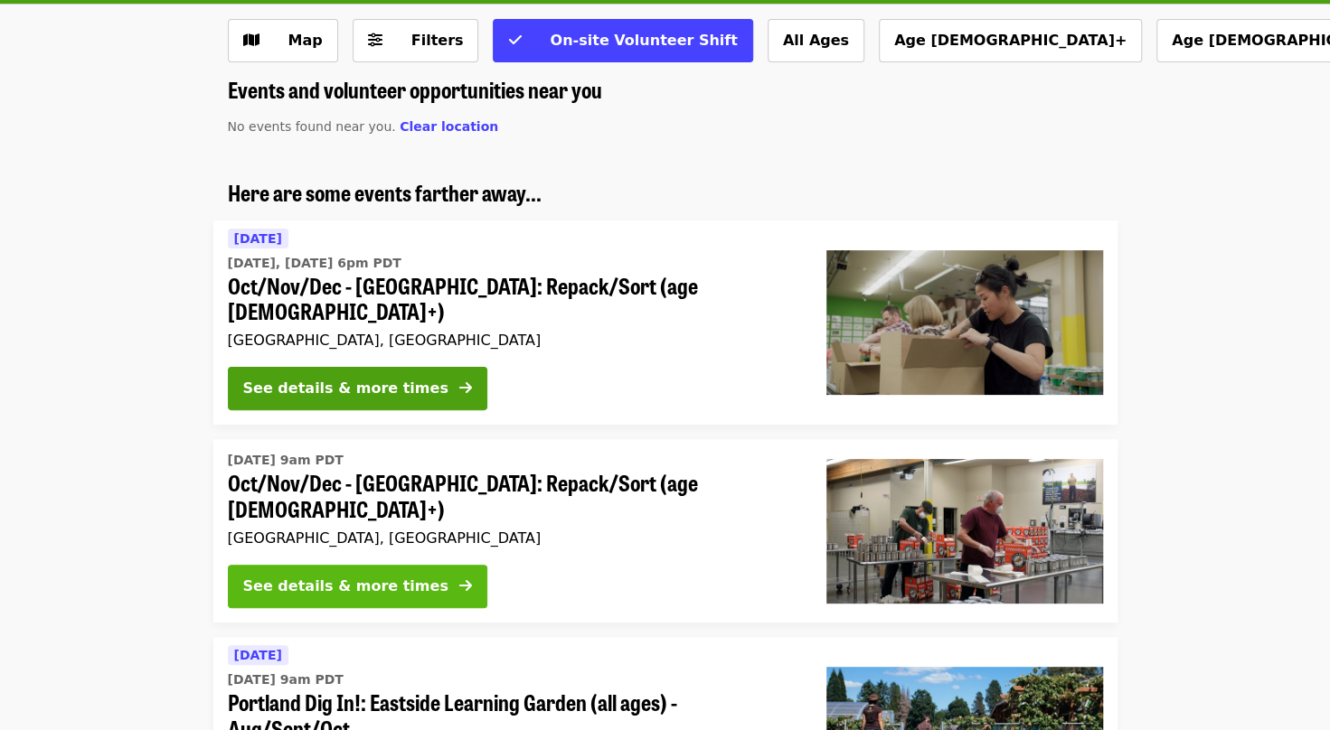
click at [378, 576] on div "See details & more times" at bounding box center [345, 587] width 205 height 22
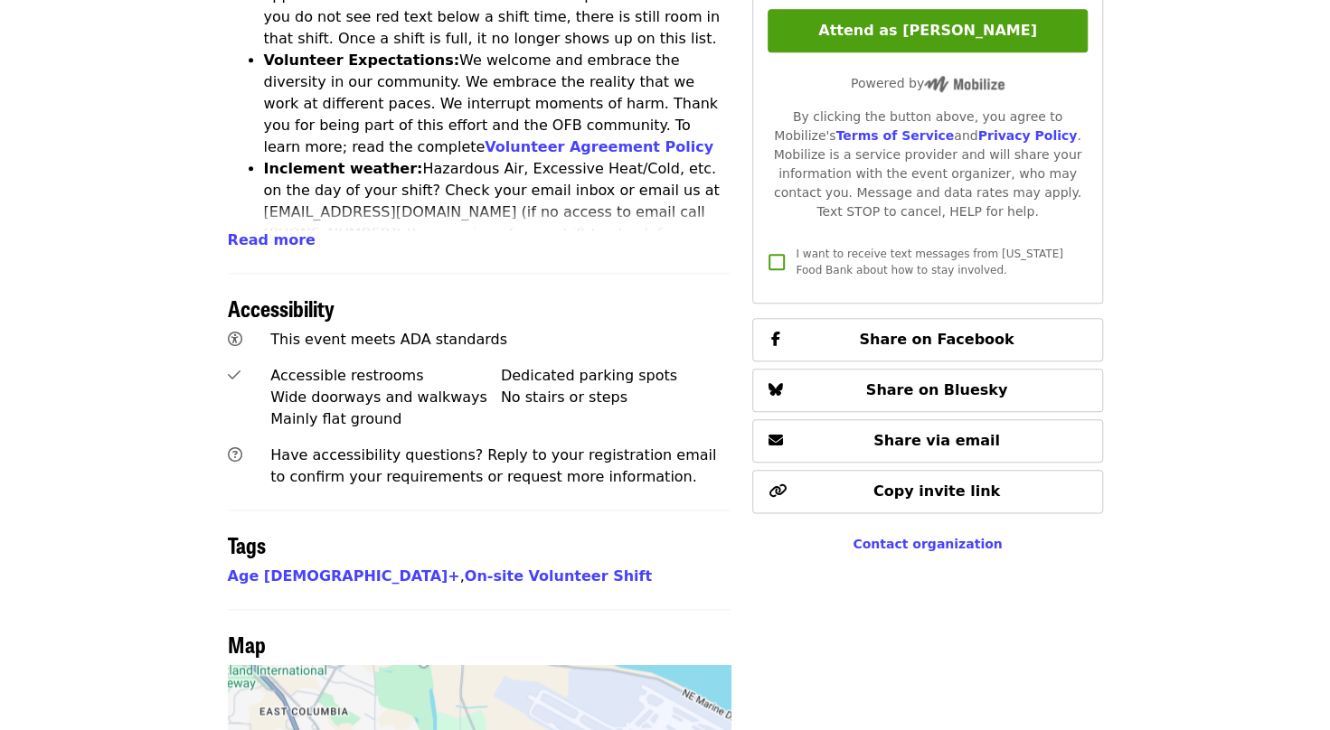
scroll to position [542, 0]
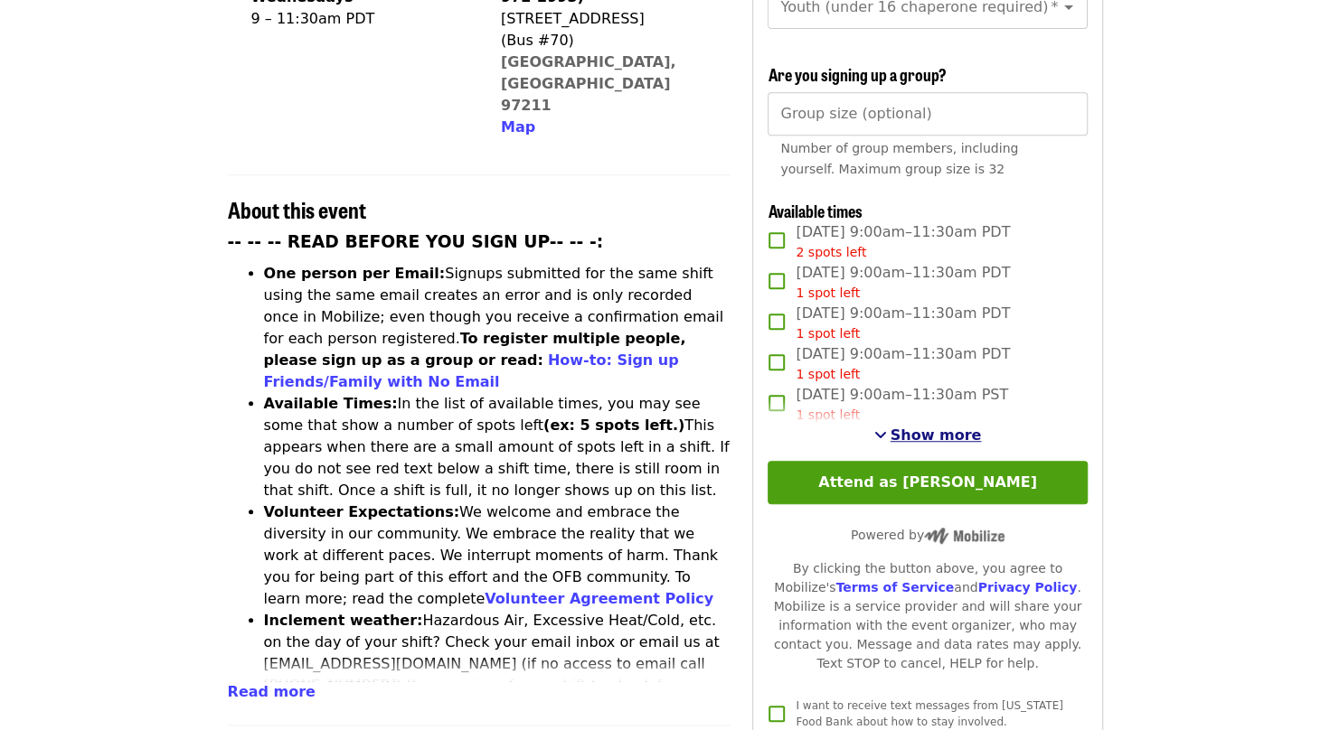
click at [928, 430] on span "Show more" at bounding box center [935, 435] width 91 height 17
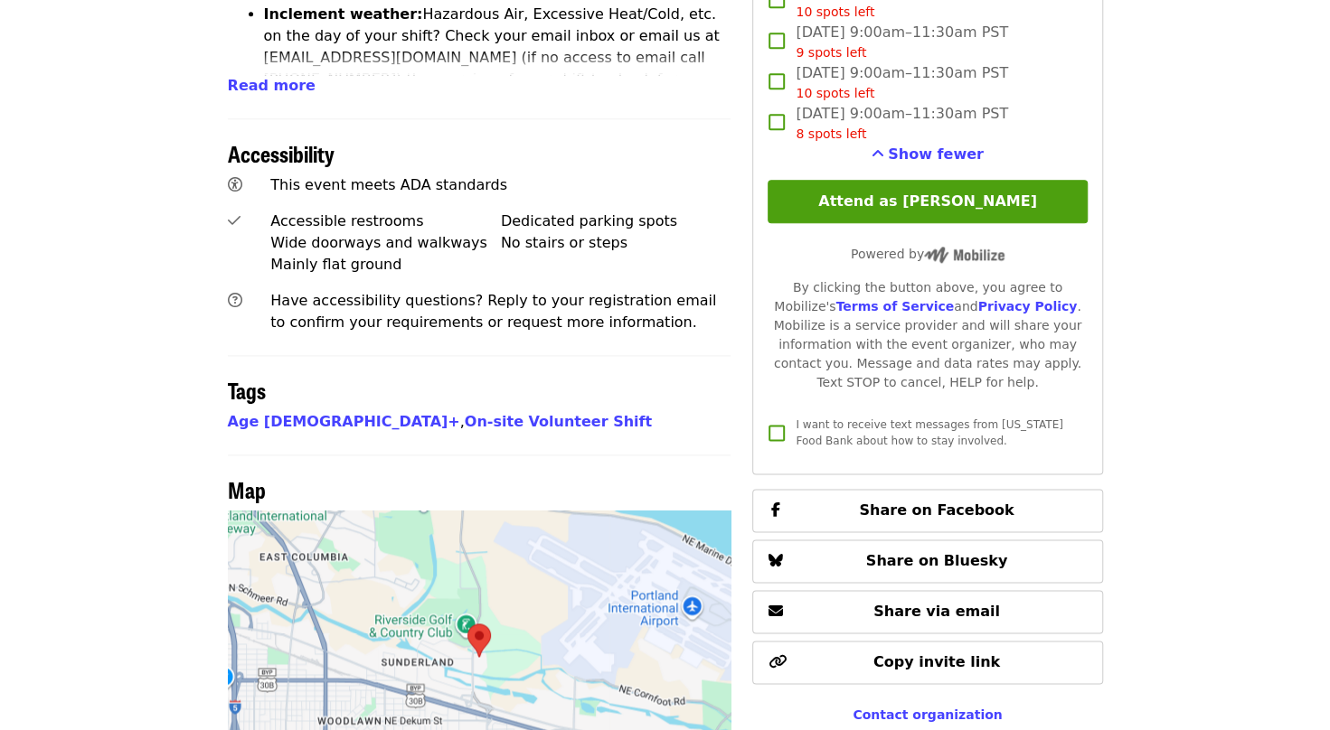
scroll to position [1420, 0]
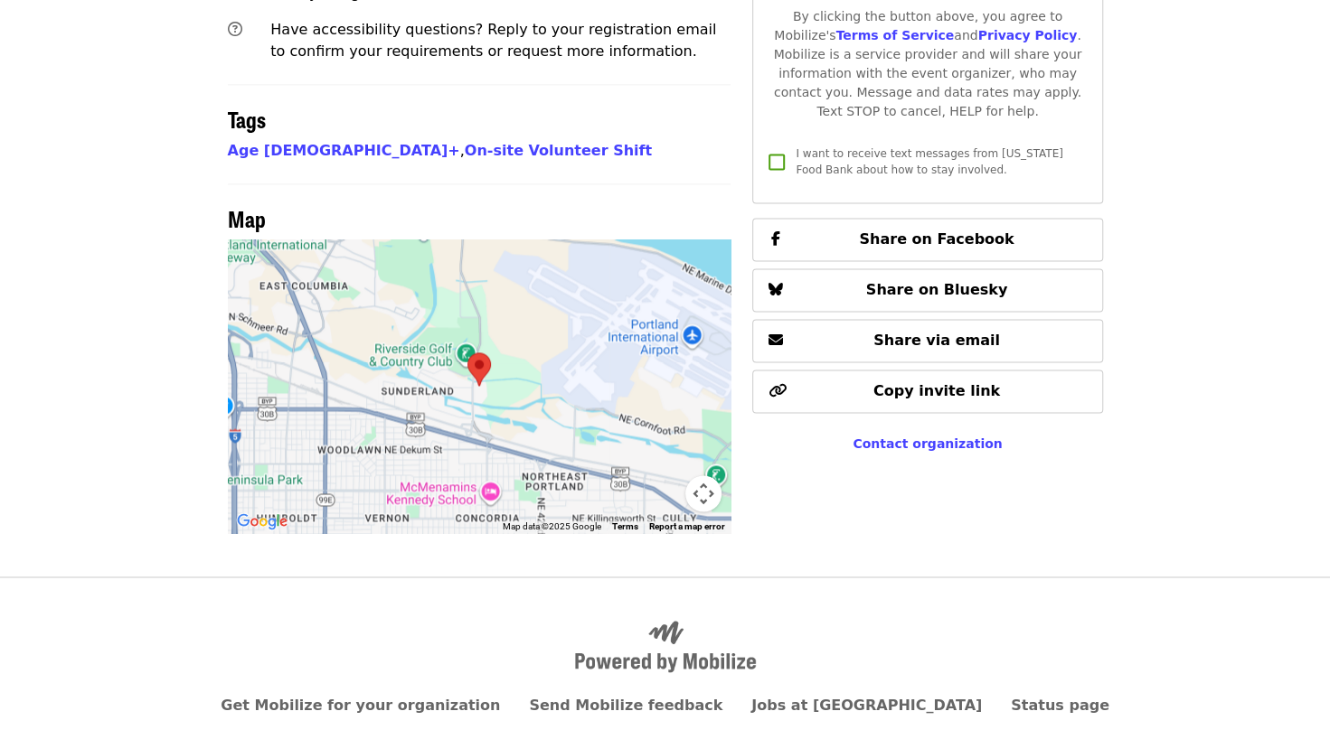
click at [474, 353] on img at bounding box center [479, 369] width 24 height 33
click at [475, 353] on img at bounding box center [479, 369] width 24 height 33
click at [467, 344] on div at bounding box center [480, 387] width 504 height 294
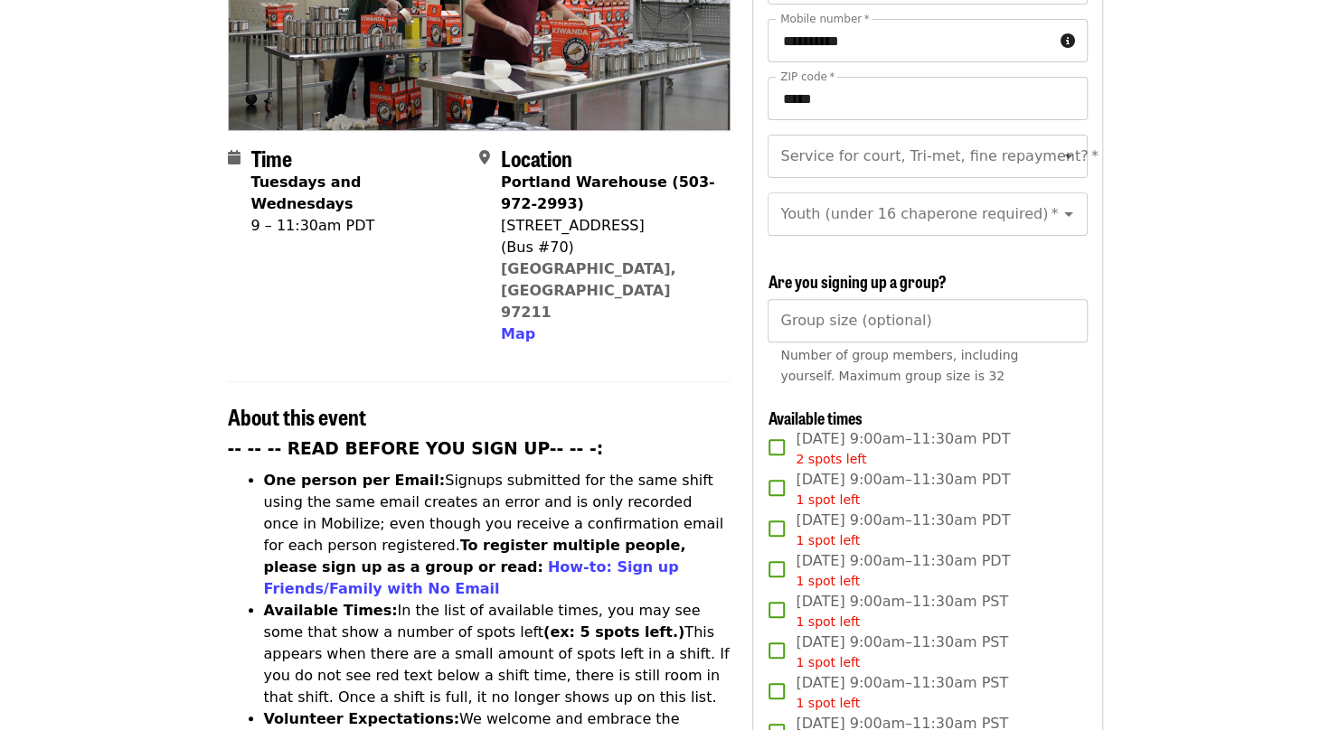
scroll to position [0, 0]
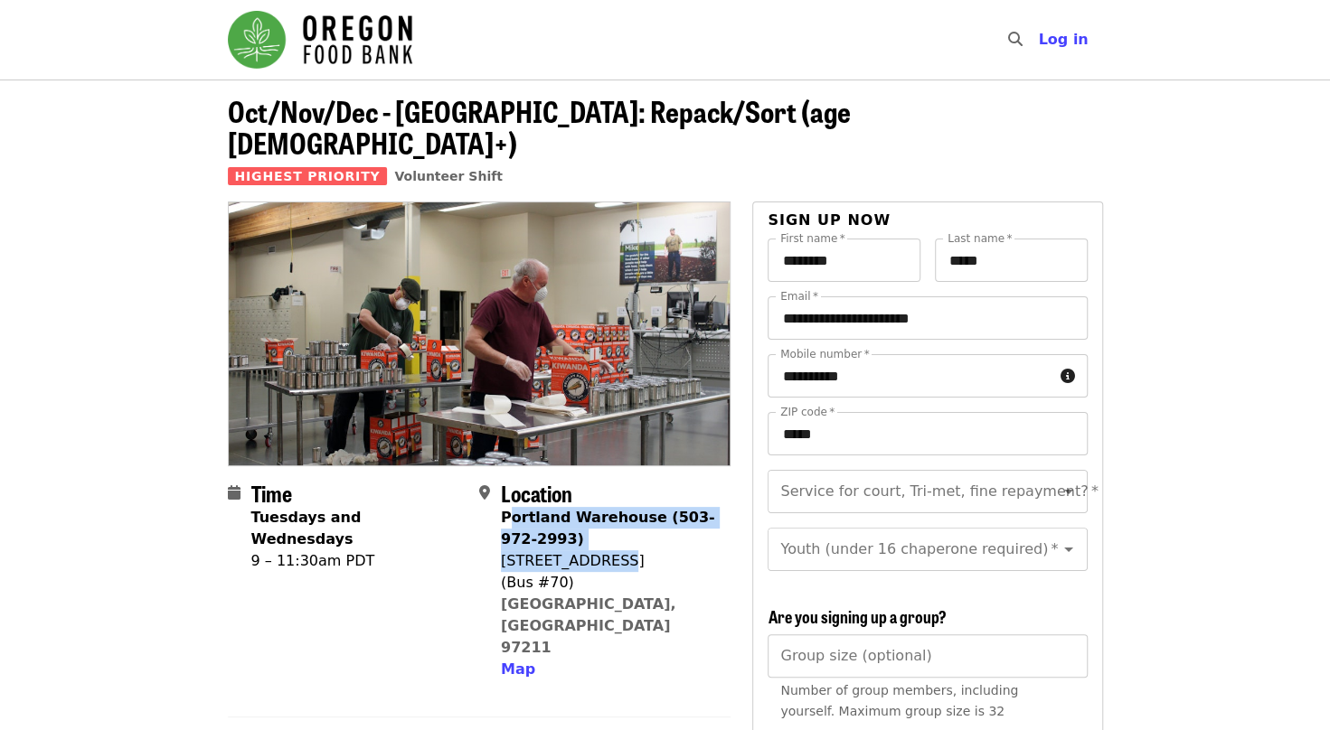
drag, startPoint x: 504, startPoint y: 484, endPoint x: 620, endPoint y: 521, distance: 121.5
click at [620, 521] on span "Portland Warehouse (503-972-2993) [STREET_ADDRESS] Map" at bounding box center [608, 594] width 215 height 174
drag, startPoint x: 620, startPoint y: 521, endPoint x: 662, endPoint y: 526, distance: 41.9
click at [662, 551] on div "[STREET_ADDRESS]" at bounding box center [608, 562] width 215 height 22
drag, startPoint x: 497, startPoint y: 488, endPoint x: 615, endPoint y: 504, distance: 118.5
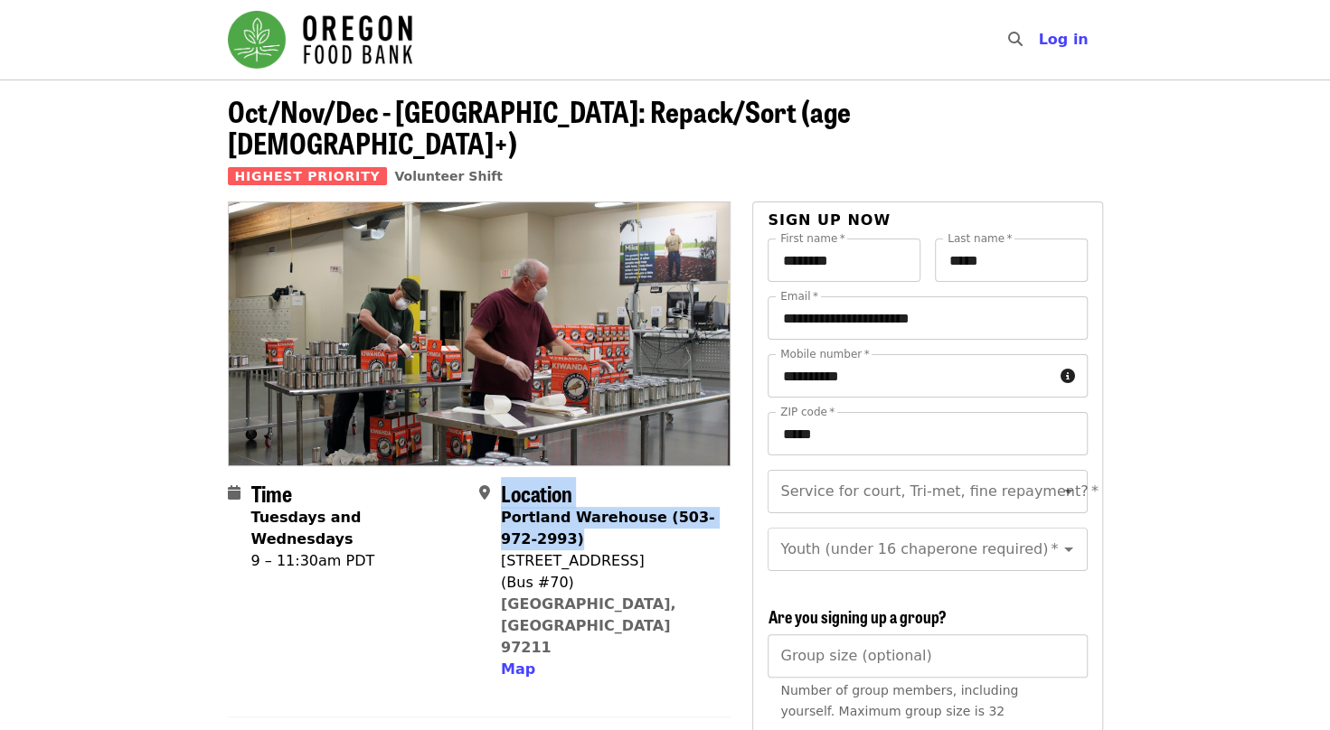
click at [615, 504] on div "Location [GEOGRAPHIC_DATA] (503-972-2993) [STREET_ADDRESS] Map" at bounding box center [597, 581] width 237 height 200
drag, startPoint x: 615, startPoint y: 504, endPoint x: 552, endPoint y: 504, distance: 62.4
click at [611, 507] on div "Portland Warehouse (503-972-2993)" at bounding box center [608, 528] width 215 height 43
click at [511, 509] on strong "Portland Warehouse (503-972-2993)" at bounding box center [608, 528] width 214 height 39
drag, startPoint x: 502, startPoint y: 486, endPoint x: 612, endPoint y: 524, distance: 116.6
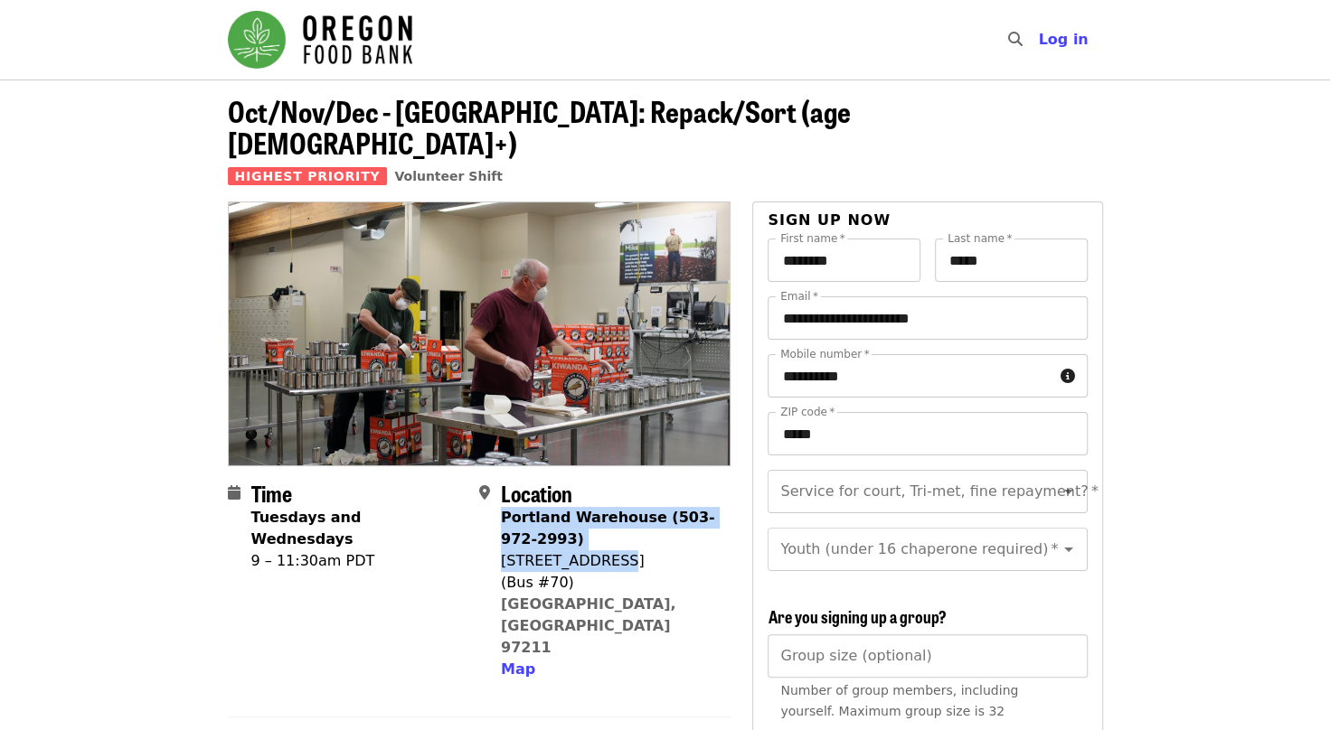
click at [612, 524] on span "Portland Warehouse (503-972-2993) [STREET_ADDRESS] Map" at bounding box center [608, 594] width 215 height 174
drag, startPoint x: 612, startPoint y: 524, endPoint x: 577, endPoint y: 490, distance: 49.2
copy span "Portland Warehouse (503-972-2993) [STREET_ADDRESS]"
